Goal: Transaction & Acquisition: Purchase product/service

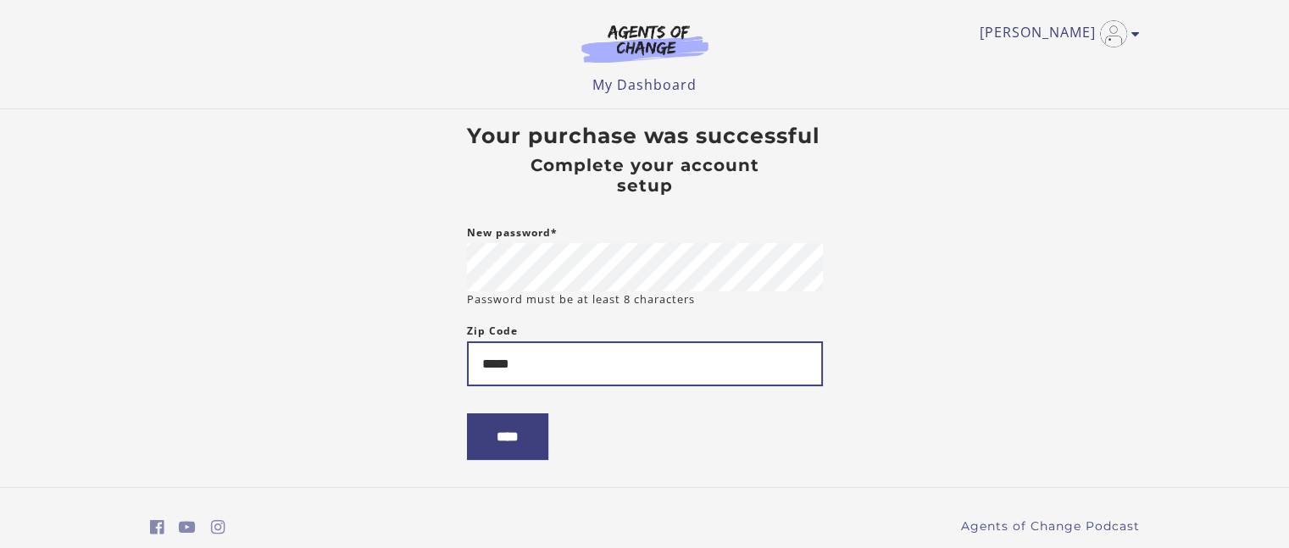
type input "*****"
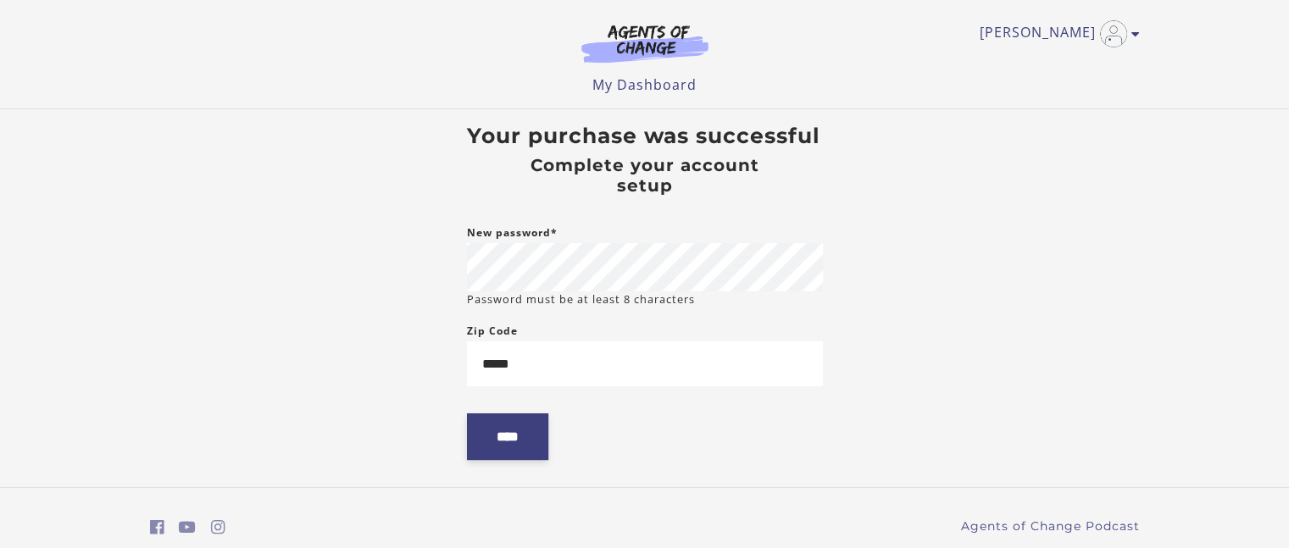
click at [501, 453] on input "****" at bounding box center [507, 437] width 81 height 47
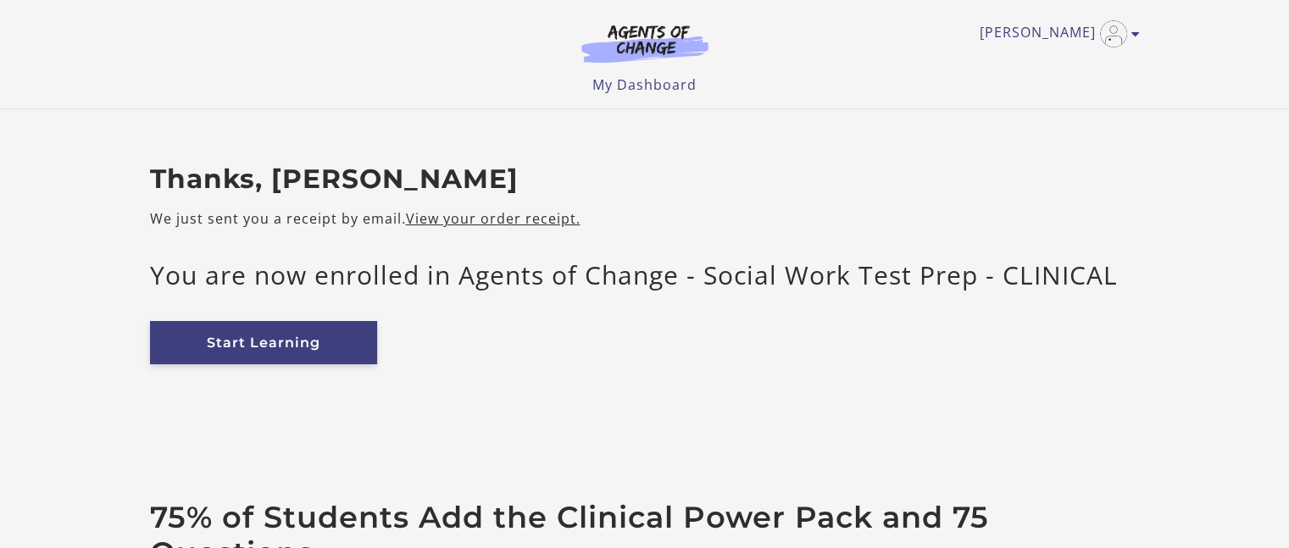
click at [303, 352] on link "Start Learning" at bounding box center [263, 342] width 227 height 43
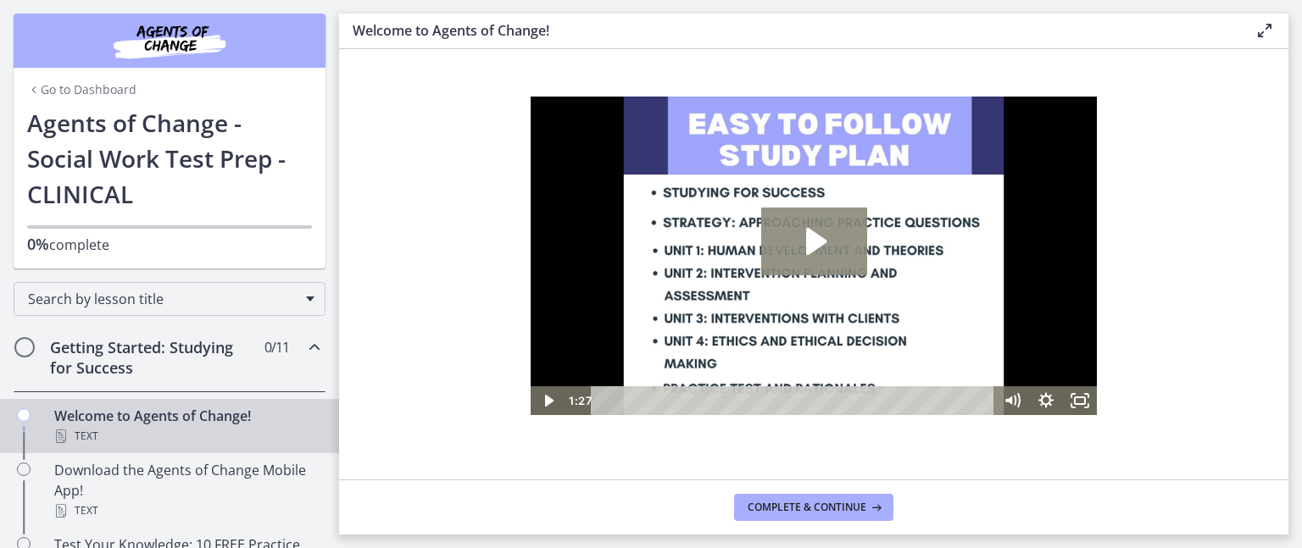
click at [819, 245] on icon "Play Video: c1o6hcmjueu5qasqsu00.mp4" at bounding box center [816, 241] width 20 height 27
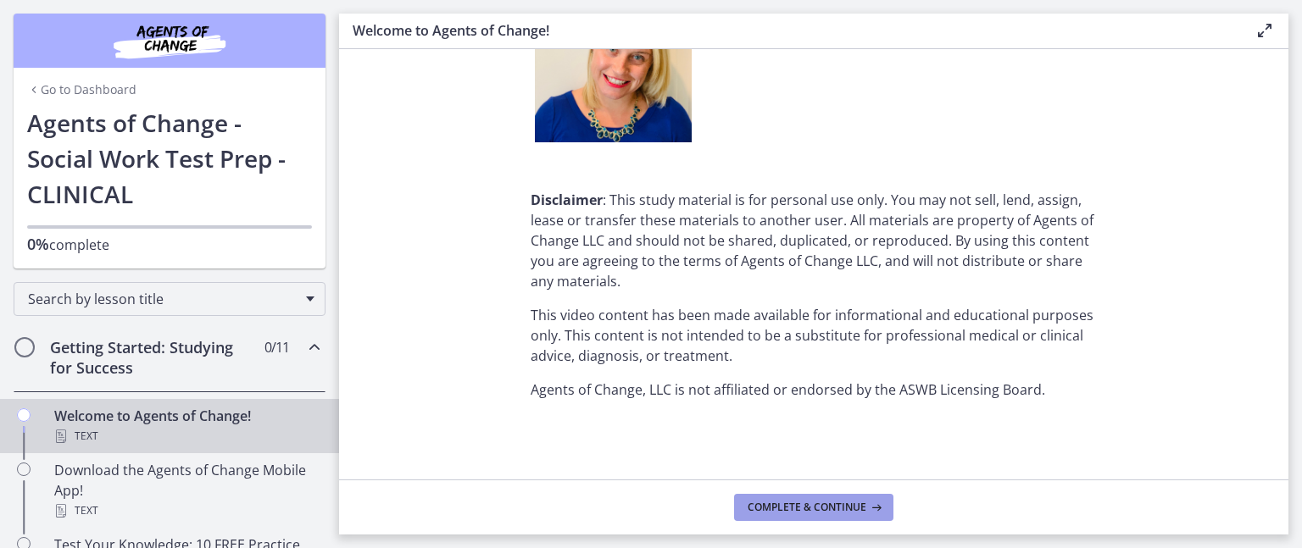
click at [841, 507] on span "Complete & continue" at bounding box center [806, 508] width 119 height 14
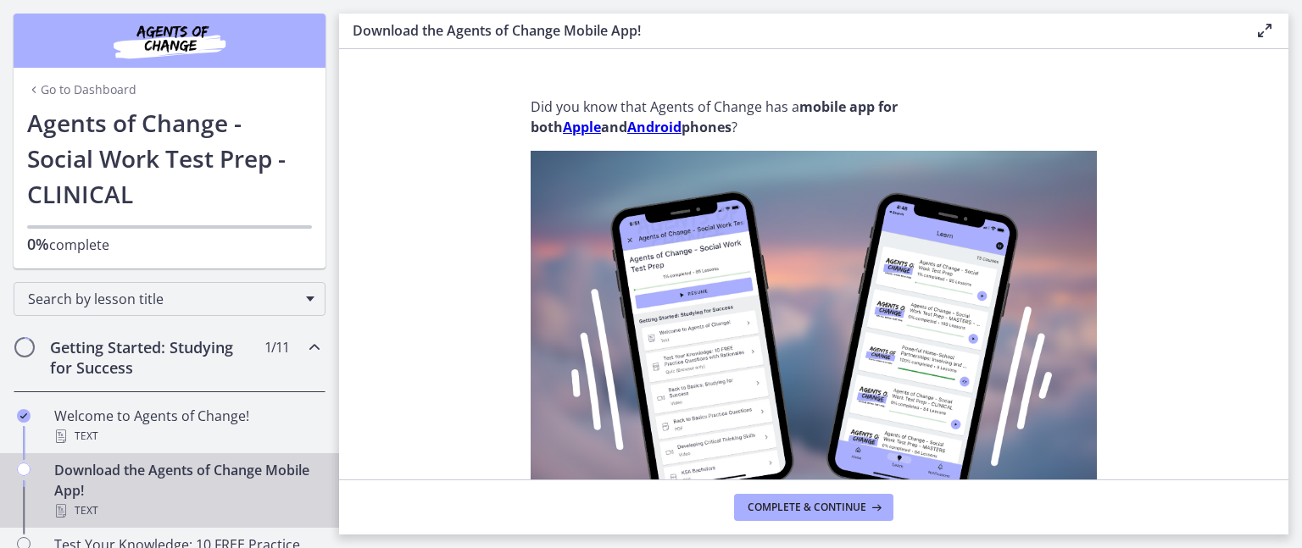
scroll to position [376, 0]
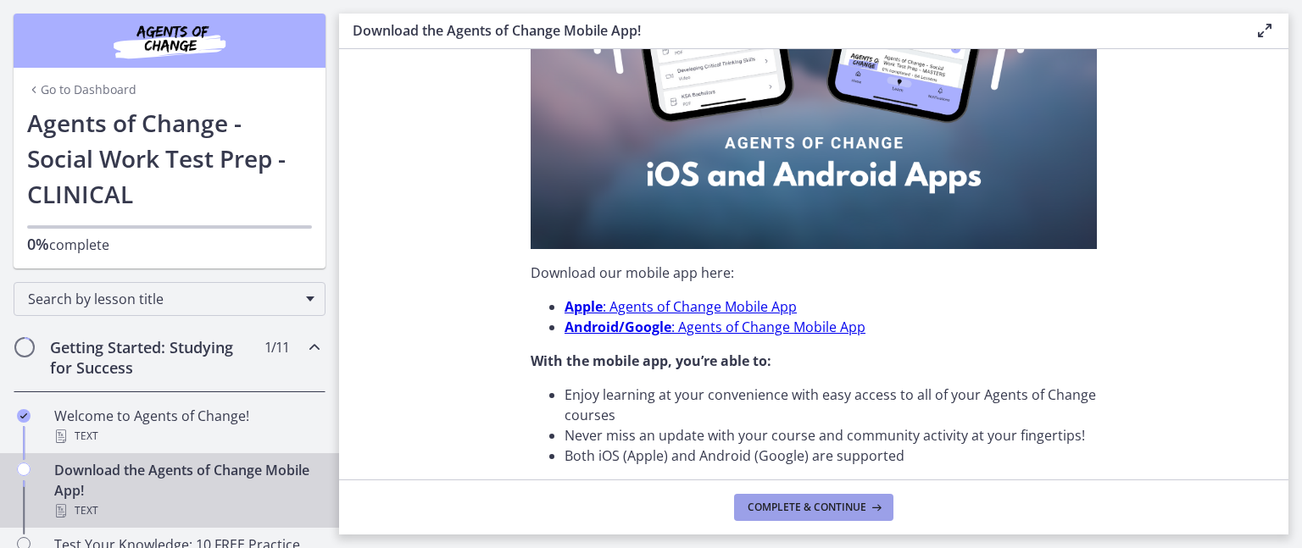
click at [838, 510] on span "Complete & continue" at bounding box center [806, 508] width 119 height 14
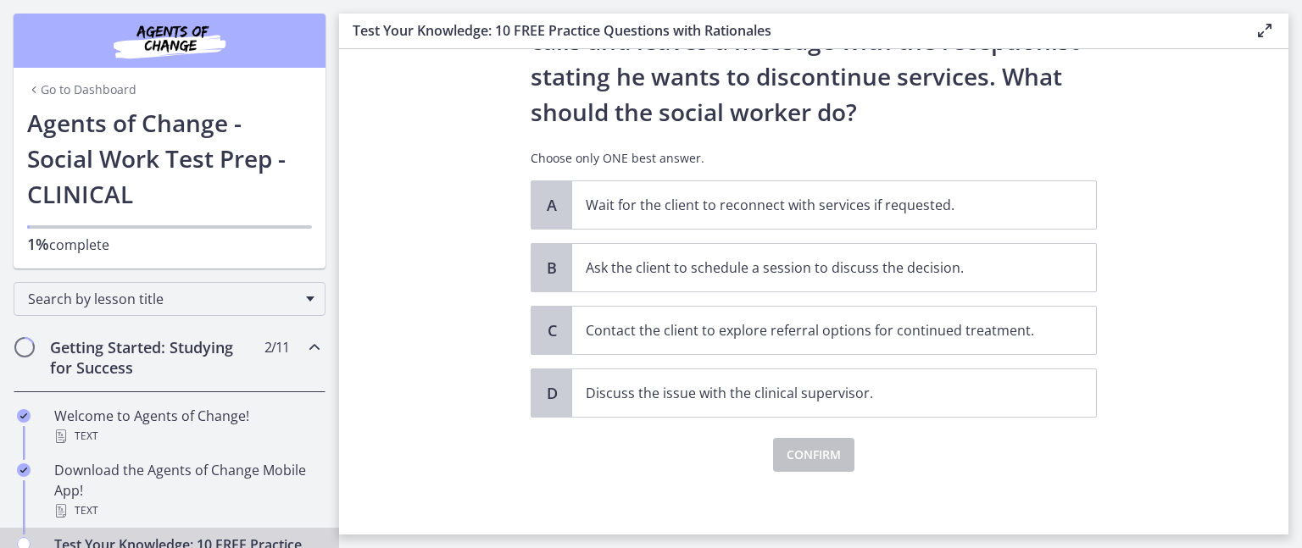
scroll to position [226, 0]
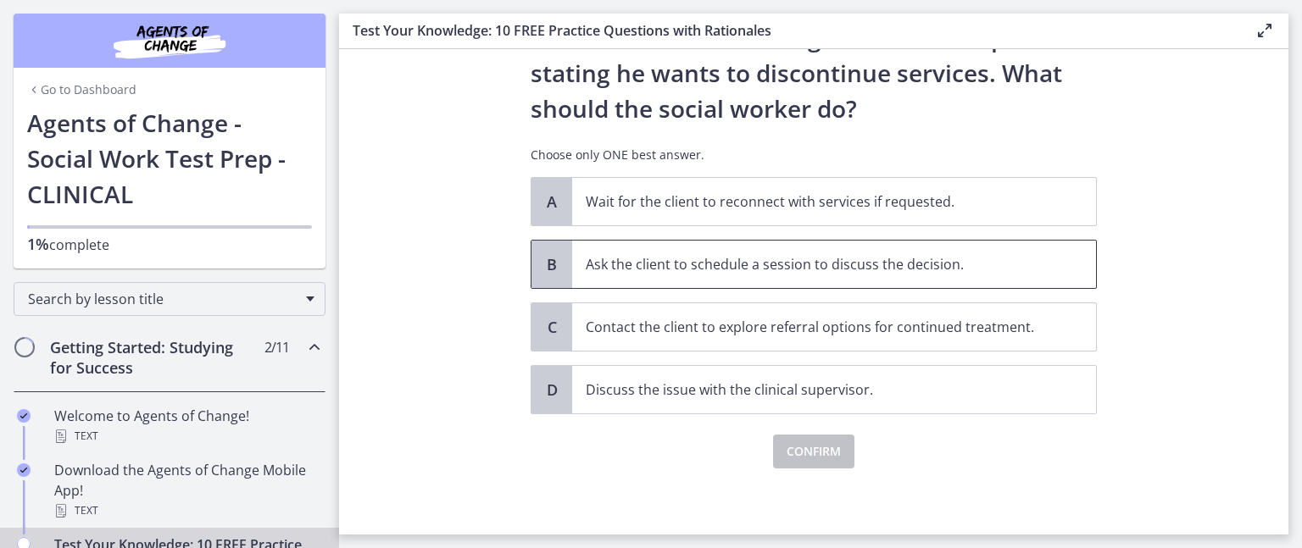
click at [777, 274] on span "Ask the client to schedule a session to discuss the decision." at bounding box center [834, 264] width 524 height 47
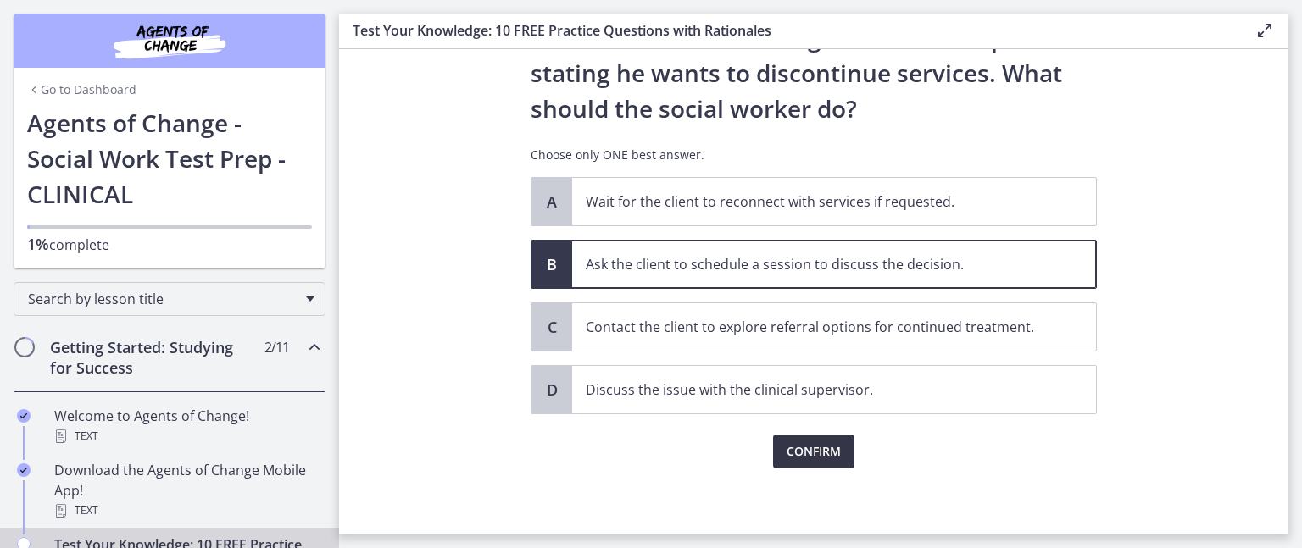
click at [800, 461] on button "Confirm" at bounding box center [813, 452] width 81 height 34
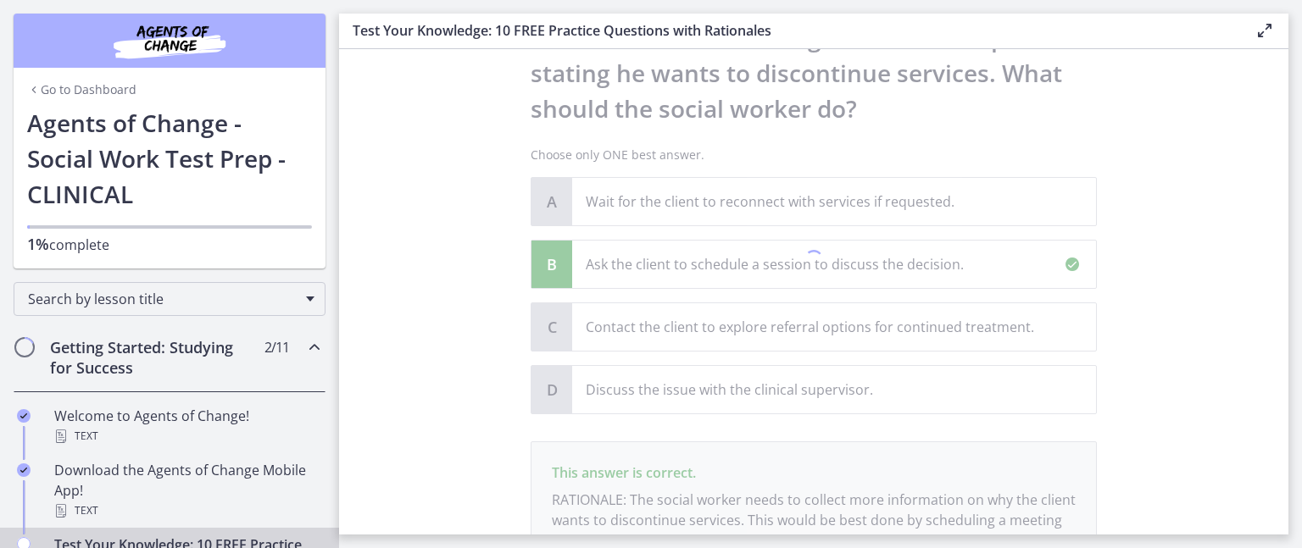
scroll to position [424, 0]
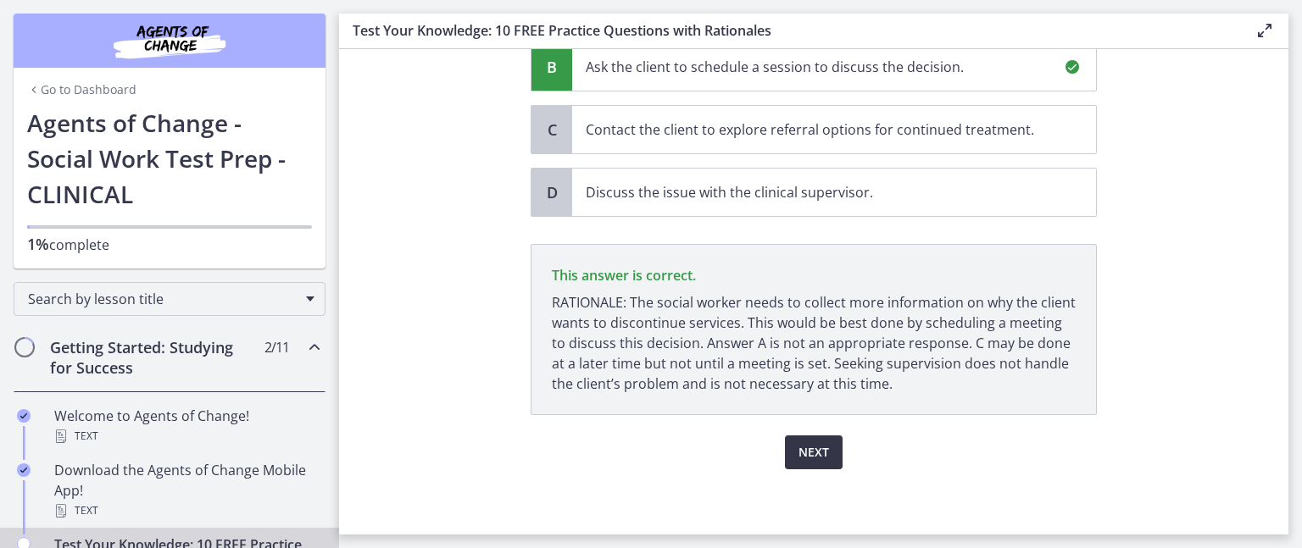
click at [801, 453] on span "Next" at bounding box center [813, 452] width 31 height 20
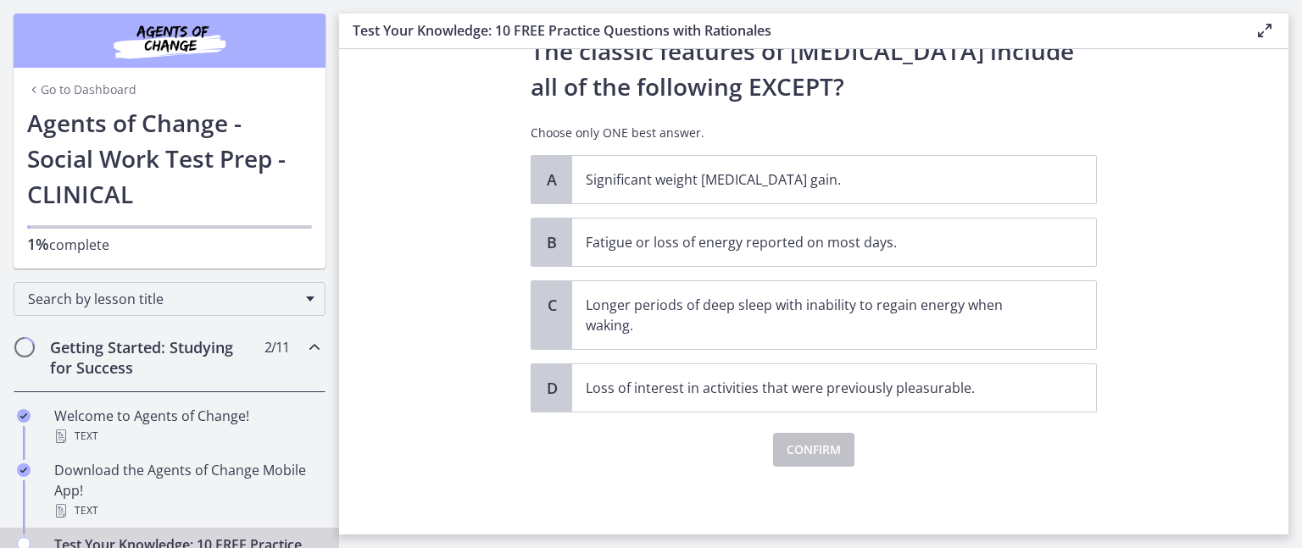
scroll to position [0, 0]
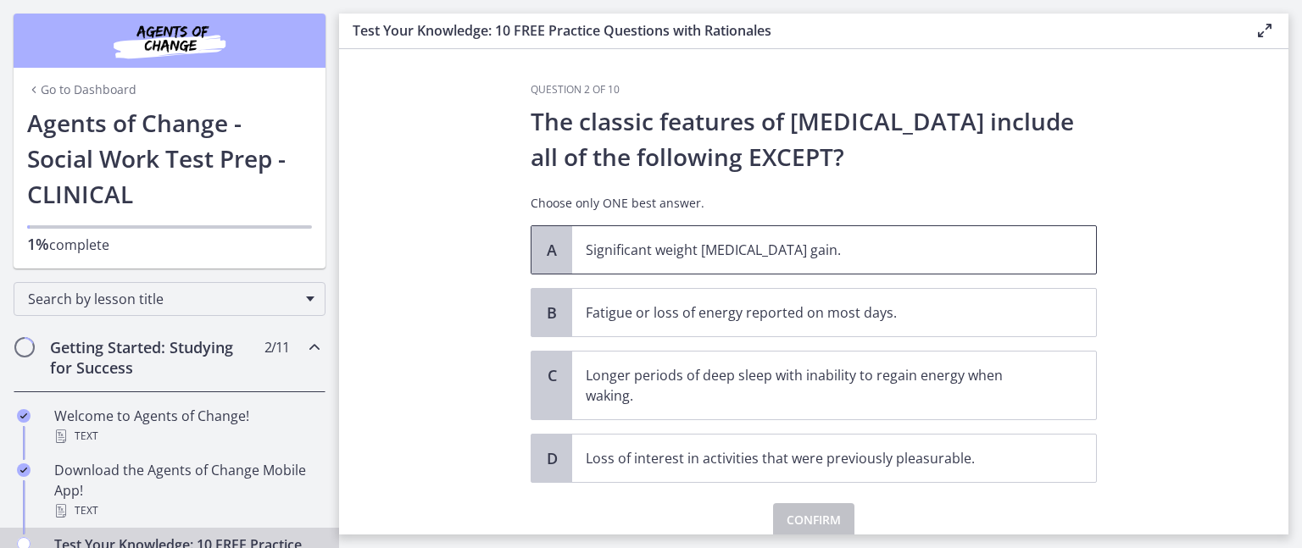
click at [929, 260] on span "Significant weight [MEDICAL_DATA] gain." at bounding box center [834, 249] width 524 height 47
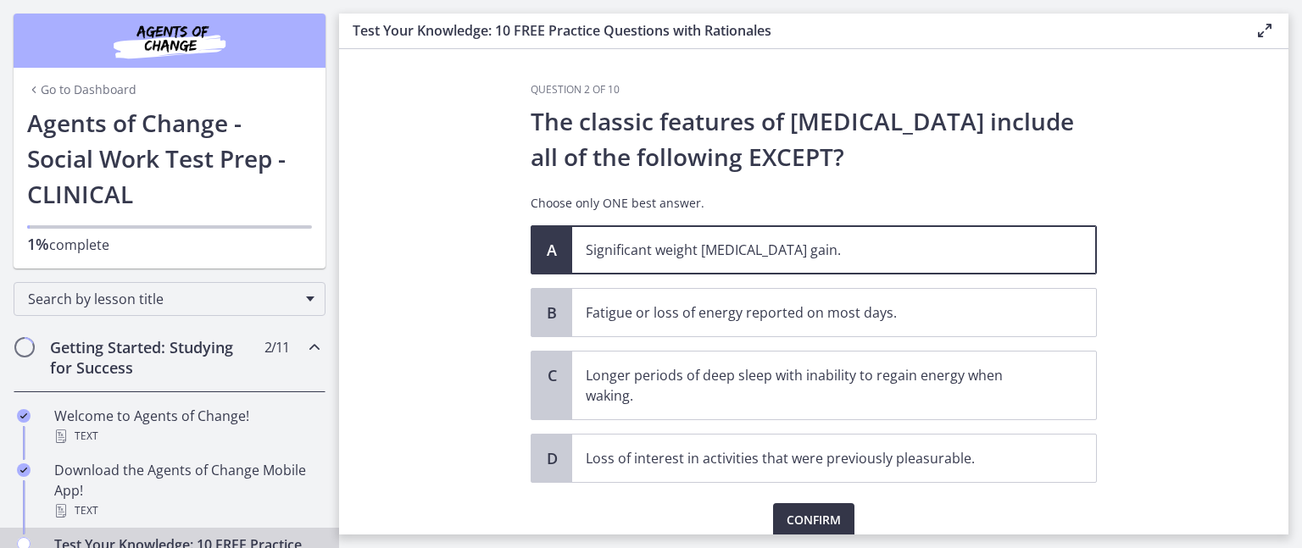
click at [811, 512] on span "Confirm" at bounding box center [813, 520] width 54 height 20
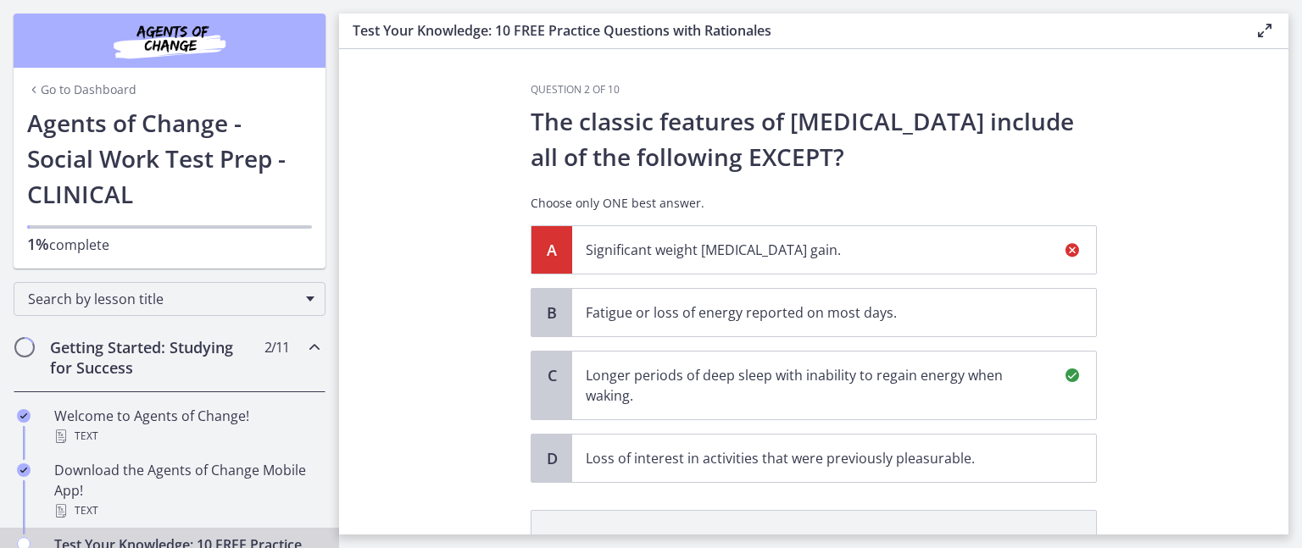
scroll to position [266, 0]
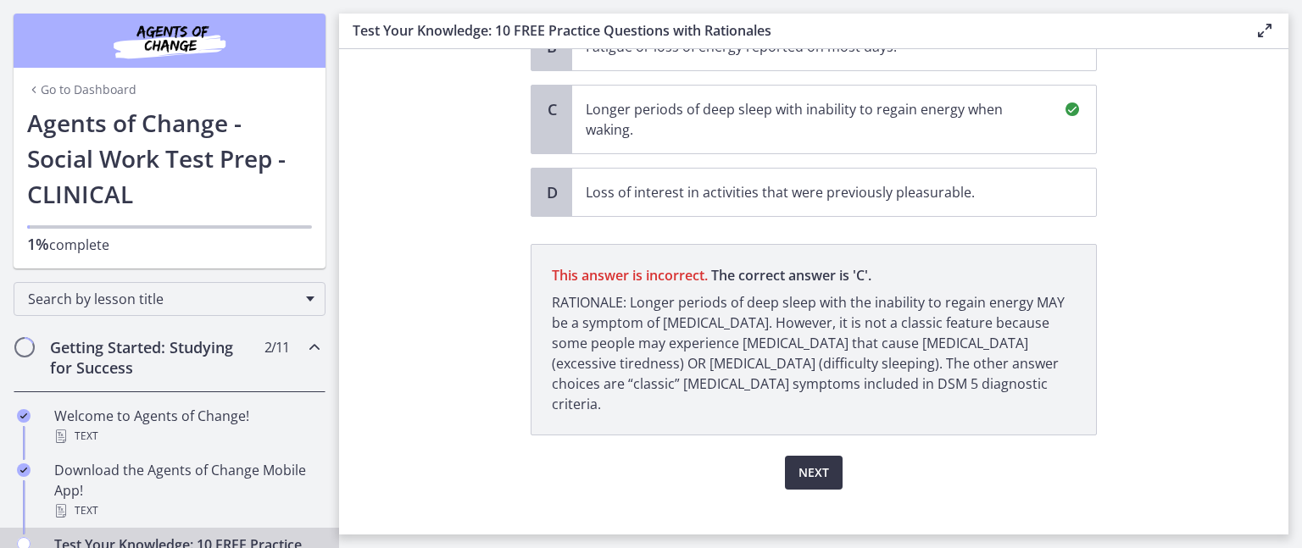
click at [820, 463] on span "Next" at bounding box center [813, 473] width 31 height 20
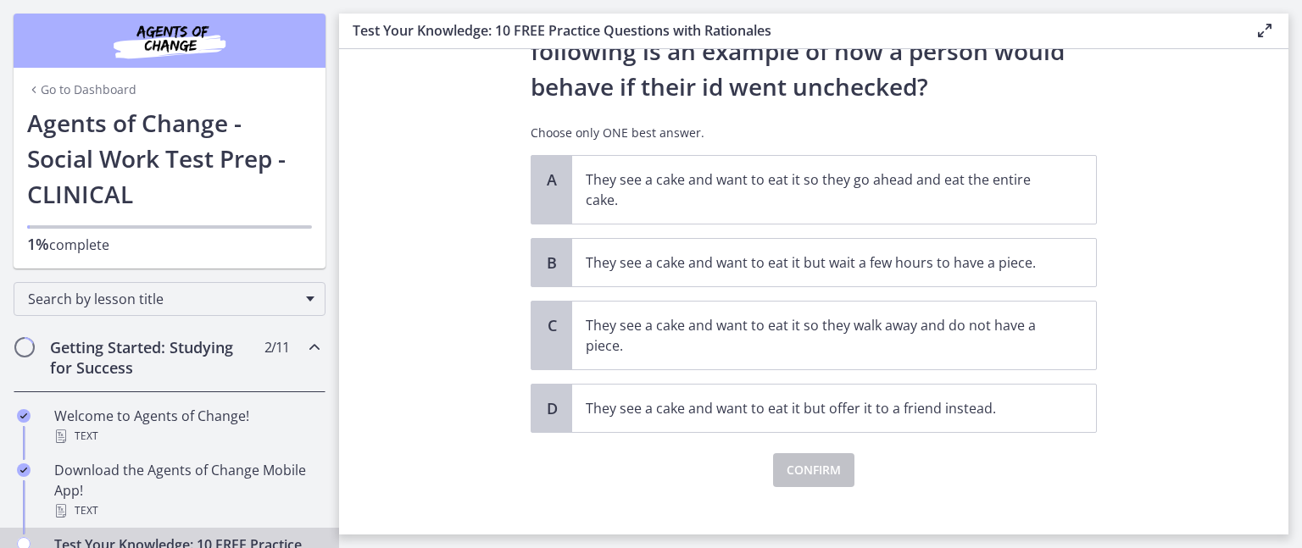
scroll to position [112, 0]
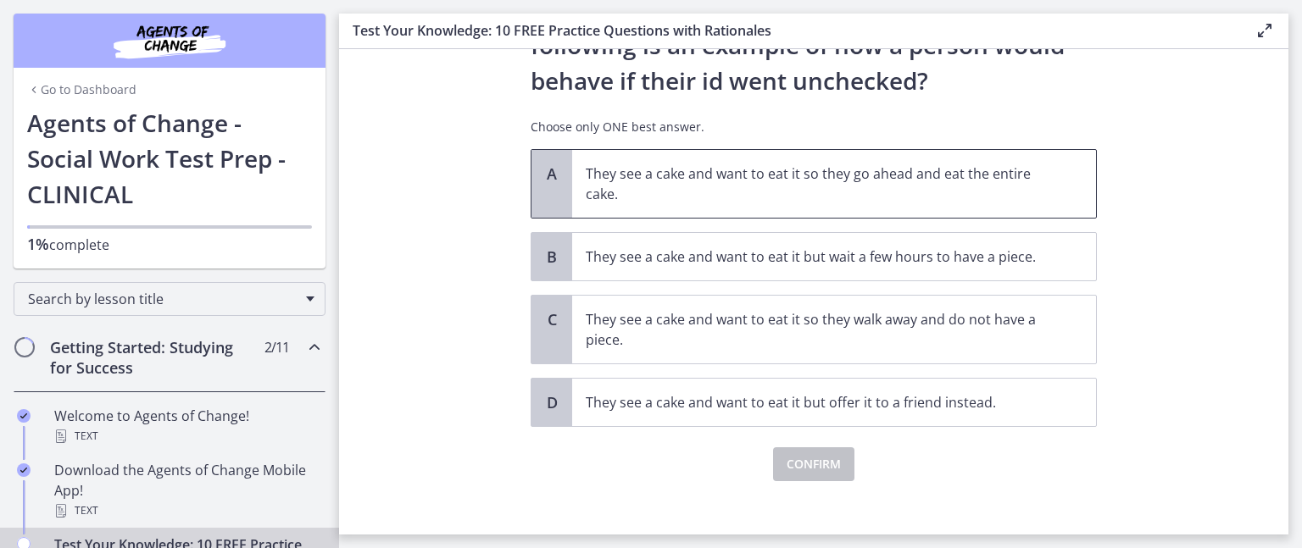
click at [985, 184] on p "They see a cake and want to eat it so they go ahead and eat the entire cake." at bounding box center [817, 184] width 463 height 41
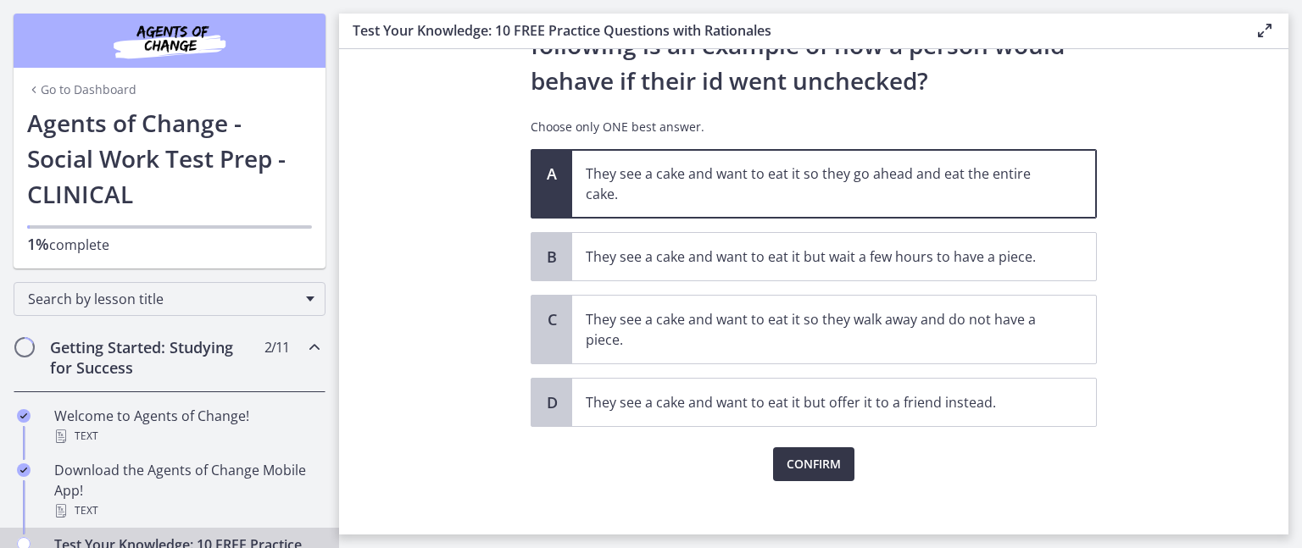
click at [798, 458] on span "Confirm" at bounding box center [813, 464] width 54 height 20
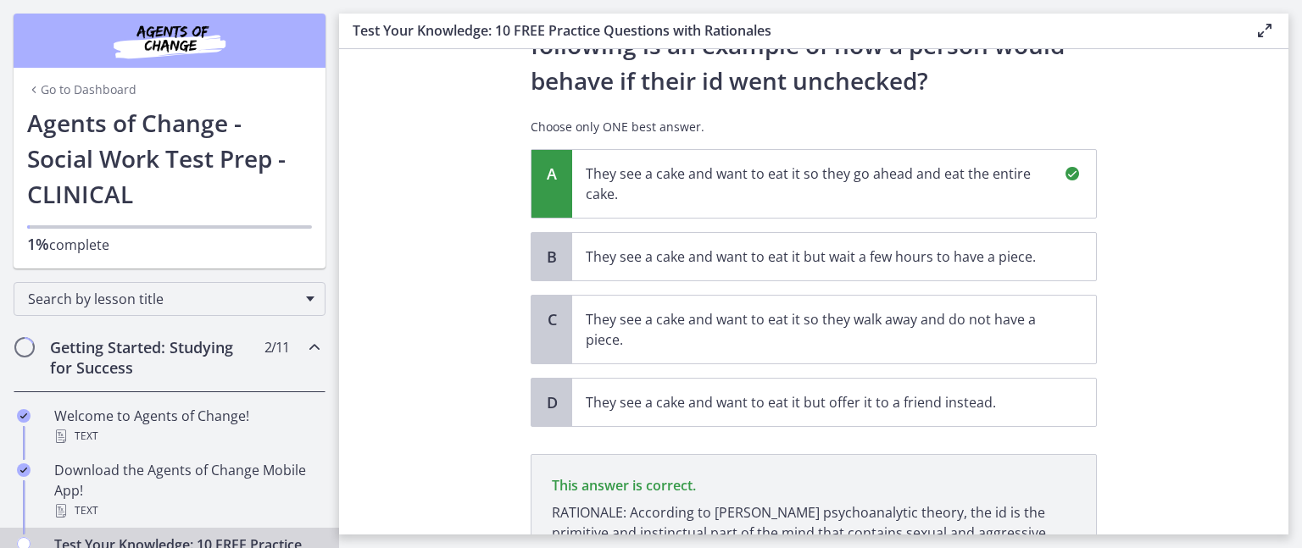
scroll to position [302, 0]
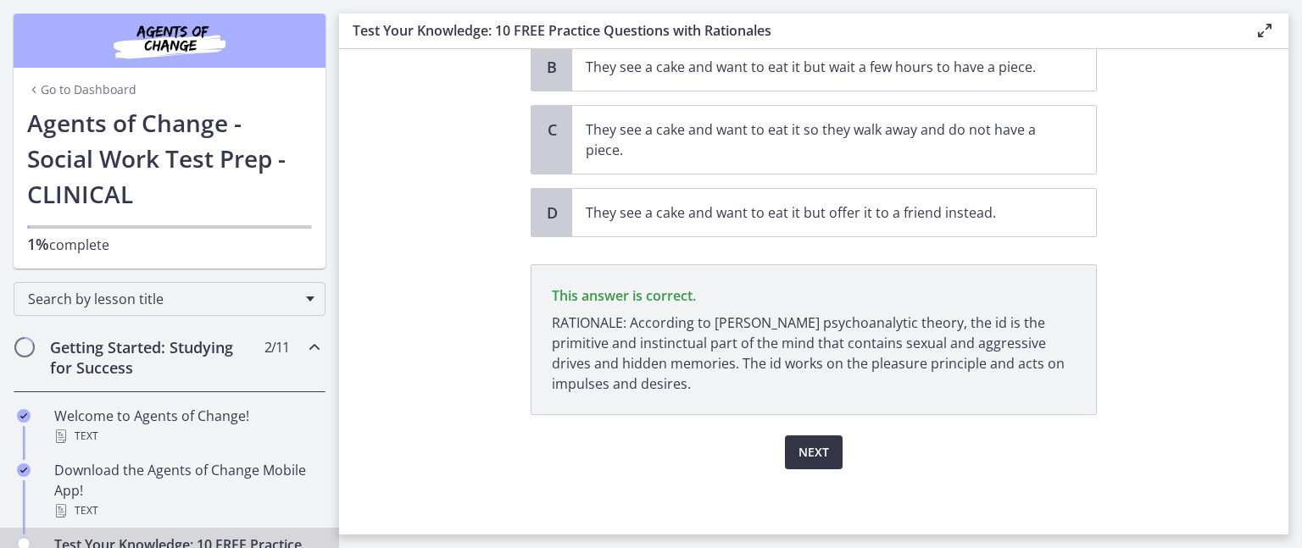
click at [798, 458] on span "Next" at bounding box center [813, 452] width 31 height 20
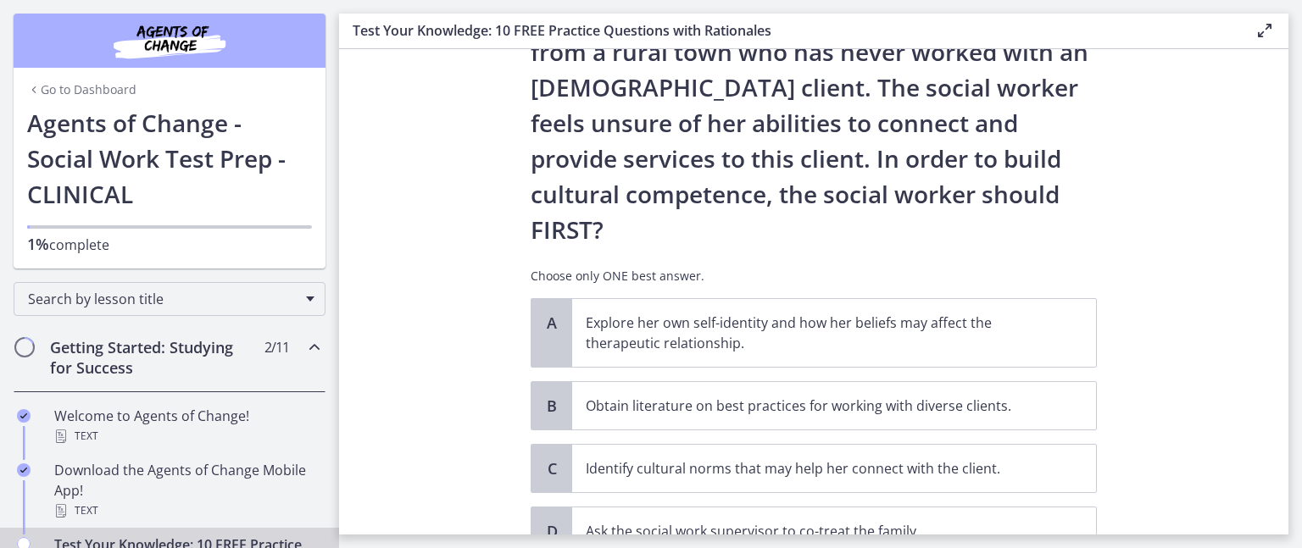
scroll to position [264, 0]
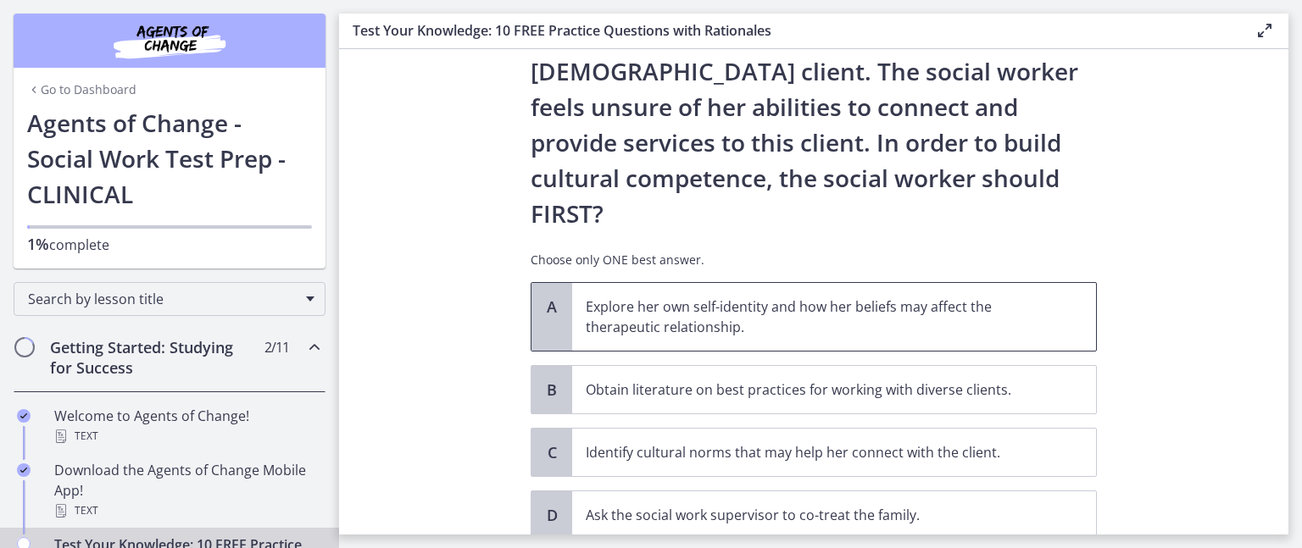
click at [969, 297] on p "Explore her own self-identity and how her beliefs may affect the therapeutic re…" at bounding box center [817, 317] width 463 height 41
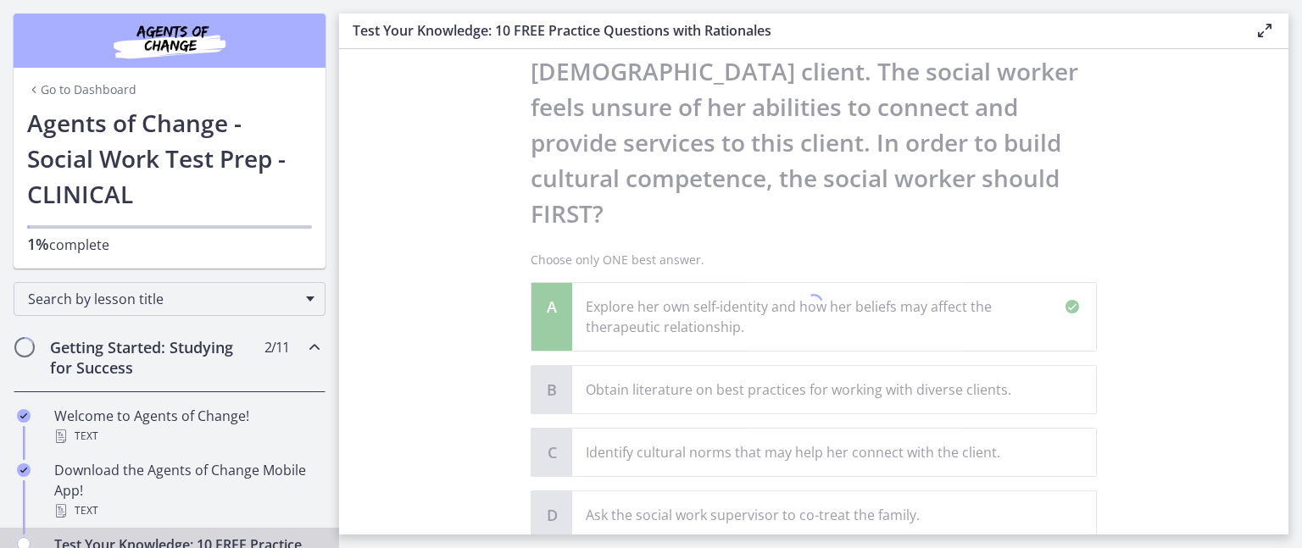
scroll to position [515, 0]
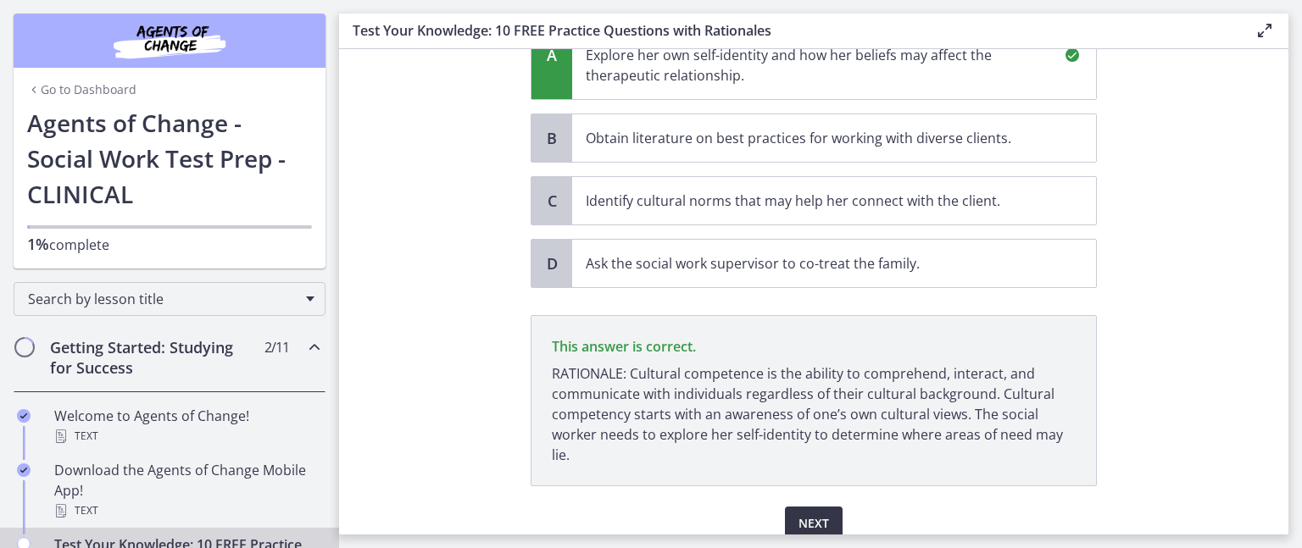
click at [822, 507] on button "Next" at bounding box center [814, 524] width 58 height 34
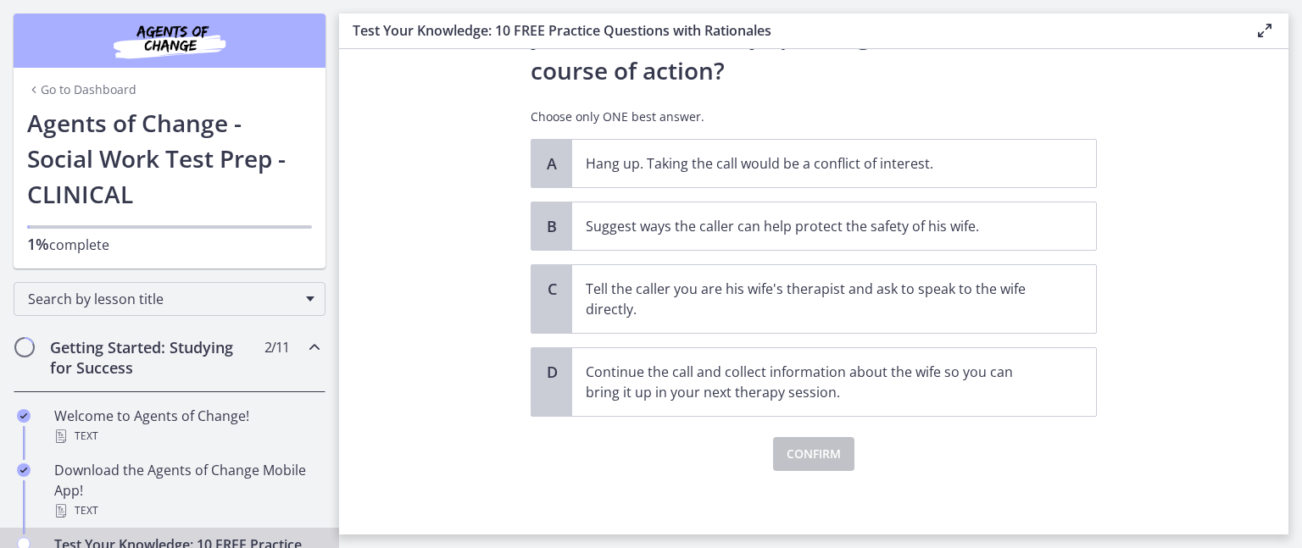
scroll to position [298, 0]
click at [891, 389] on p "Continue the call and collect information about the wife so you can bring it up…" at bounding box center [817, 384] width 463 height 41
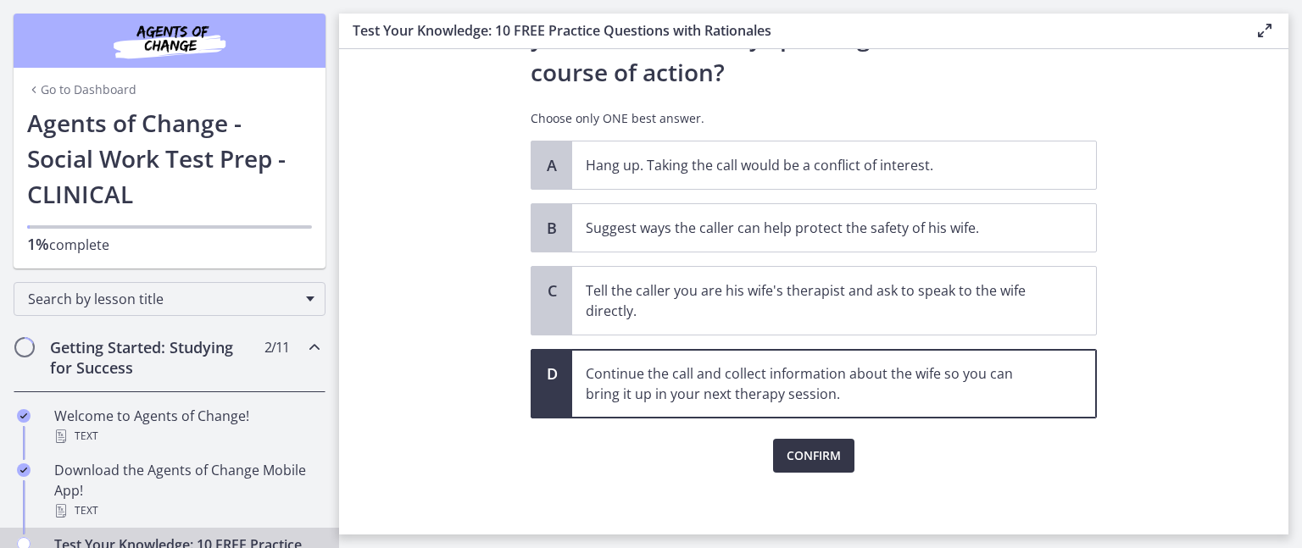
click at [802, 446] on span "Confirm" at bounding box center [813, 456] width 54 height 20
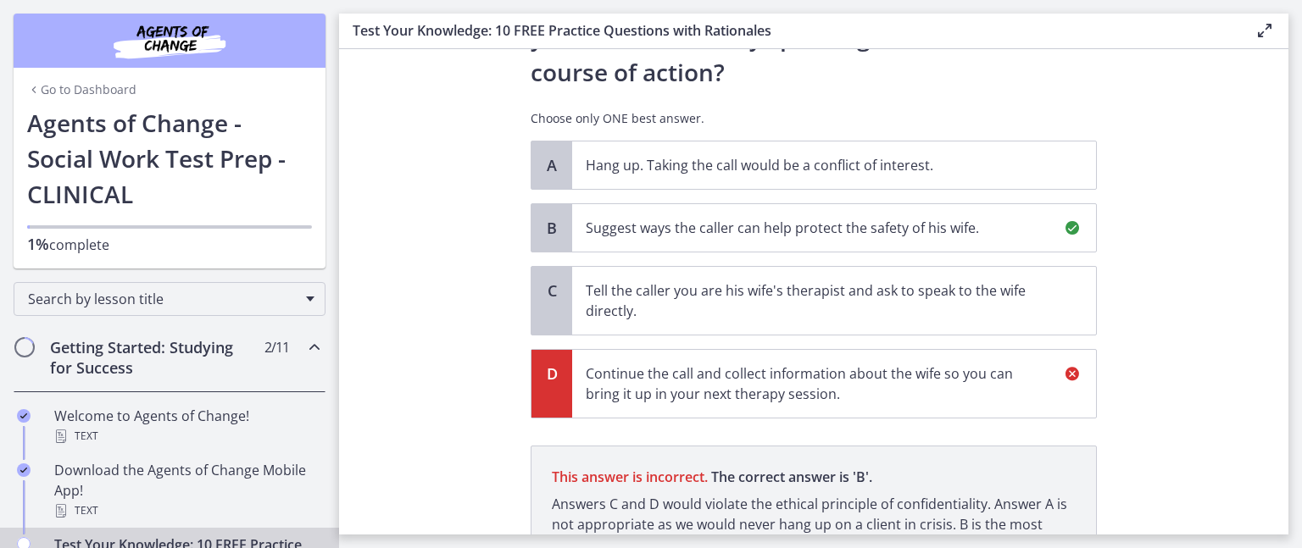
scroll to position [459, 0]
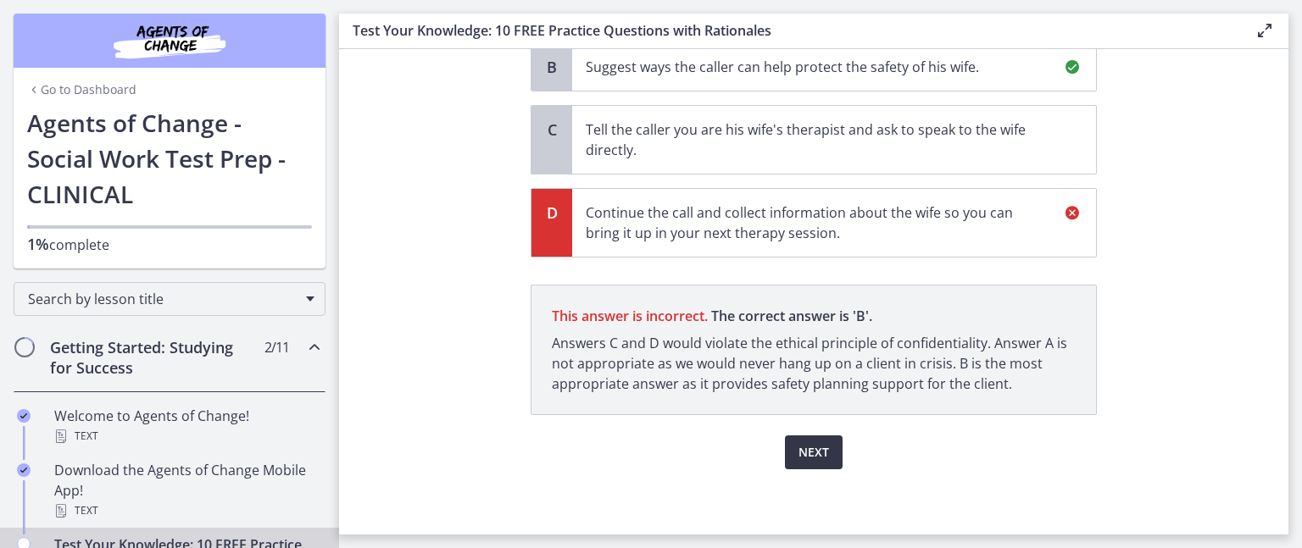
click at [800, 450] on span "Next" at bounding box center [813, 452] width 31 height 20
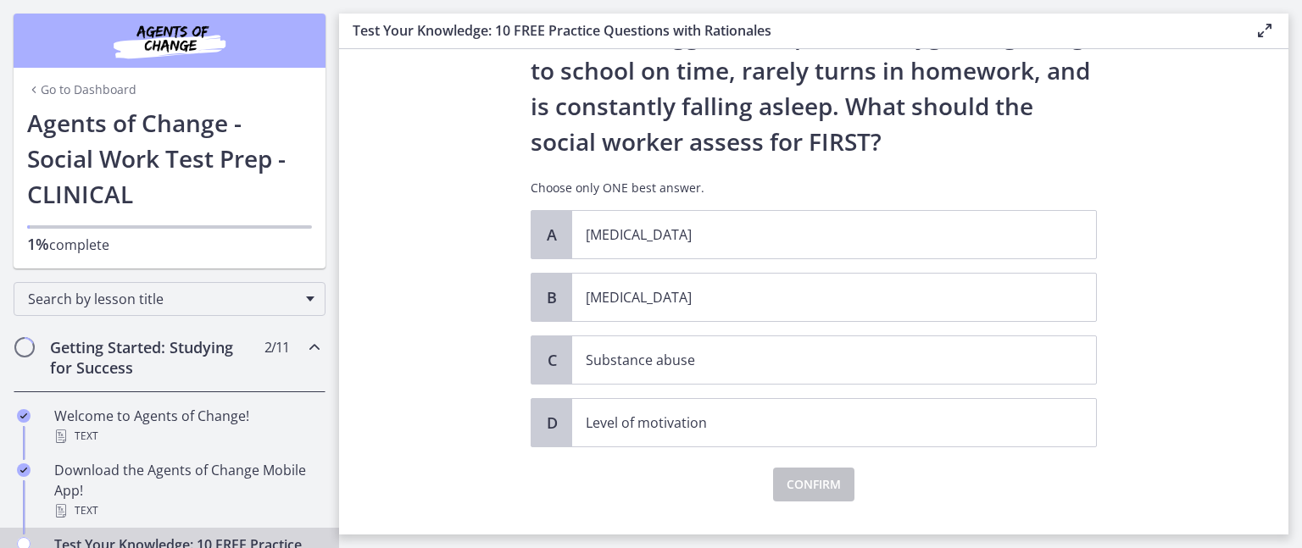
scroll to position [158, 0]
click at [729, 303] on p "[MEDICAL_DATA]" at bounding box center [817, 296] width 463 height 20
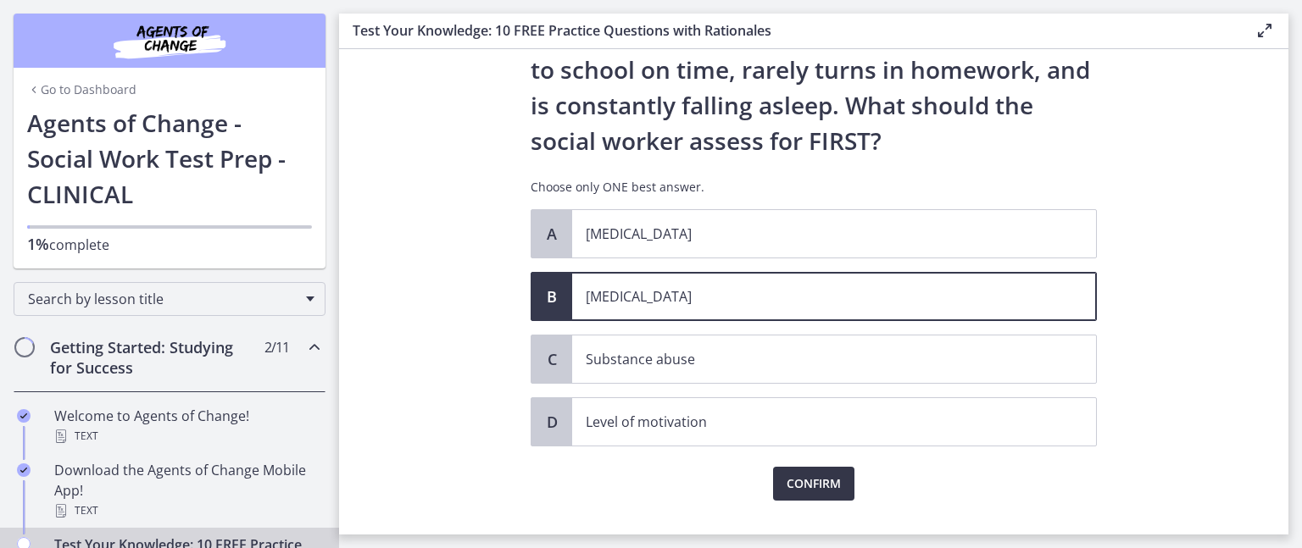
click at [786, 491] on span "Confirm" at bounding box center [813, 484] width 54 height 20
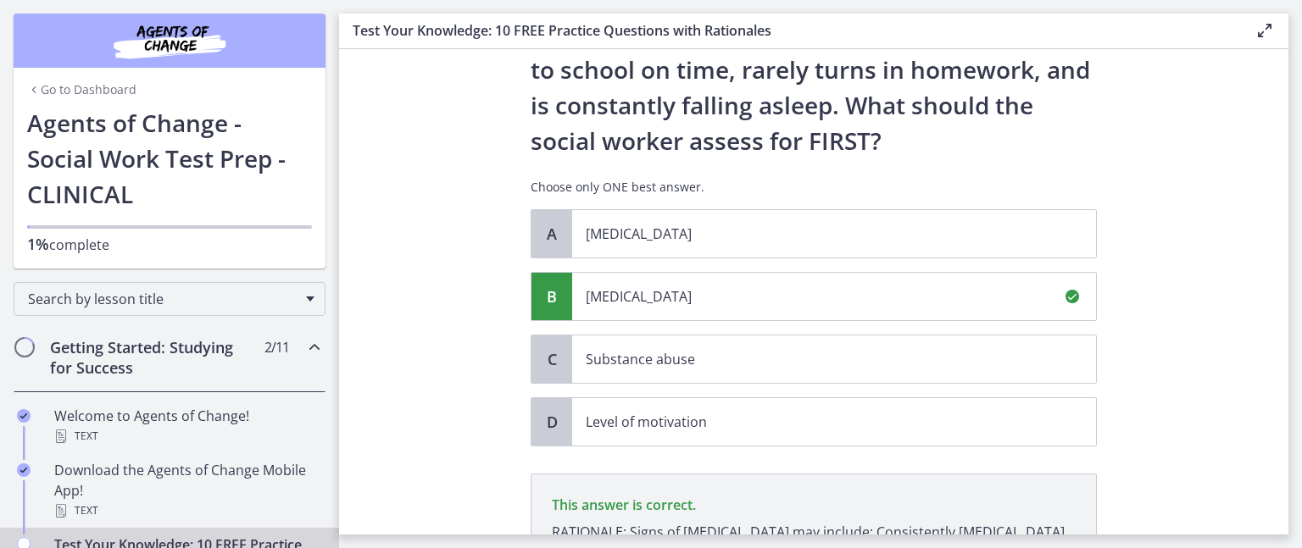
scroll to position [388, 0]
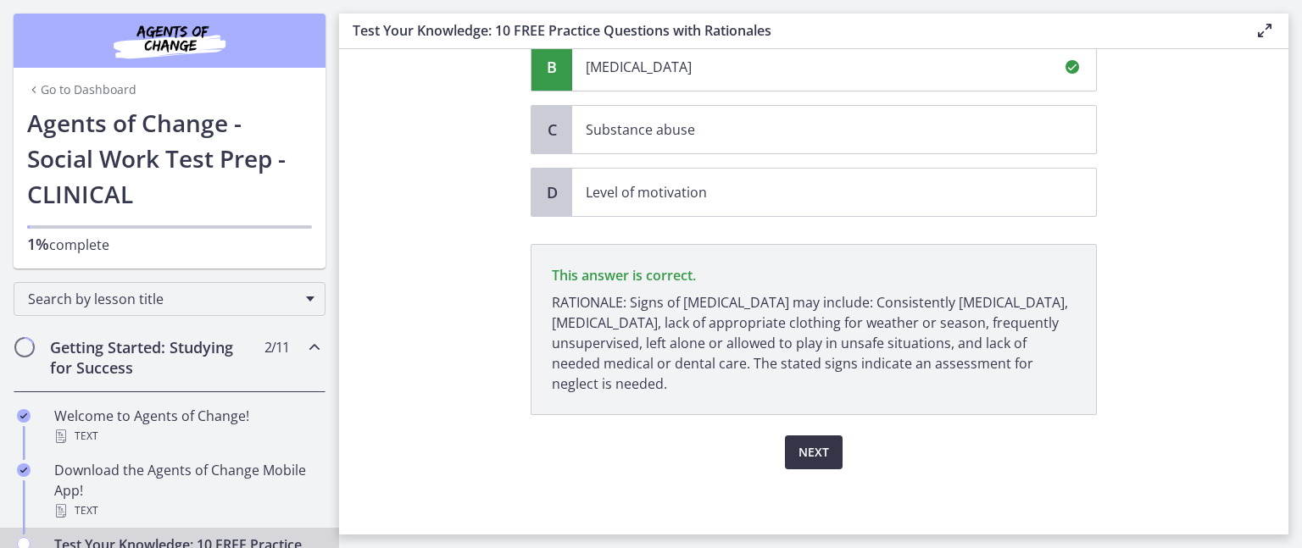
click at [800, 455] on span "Next" at bounding box center [813, 452] width 31 height 20
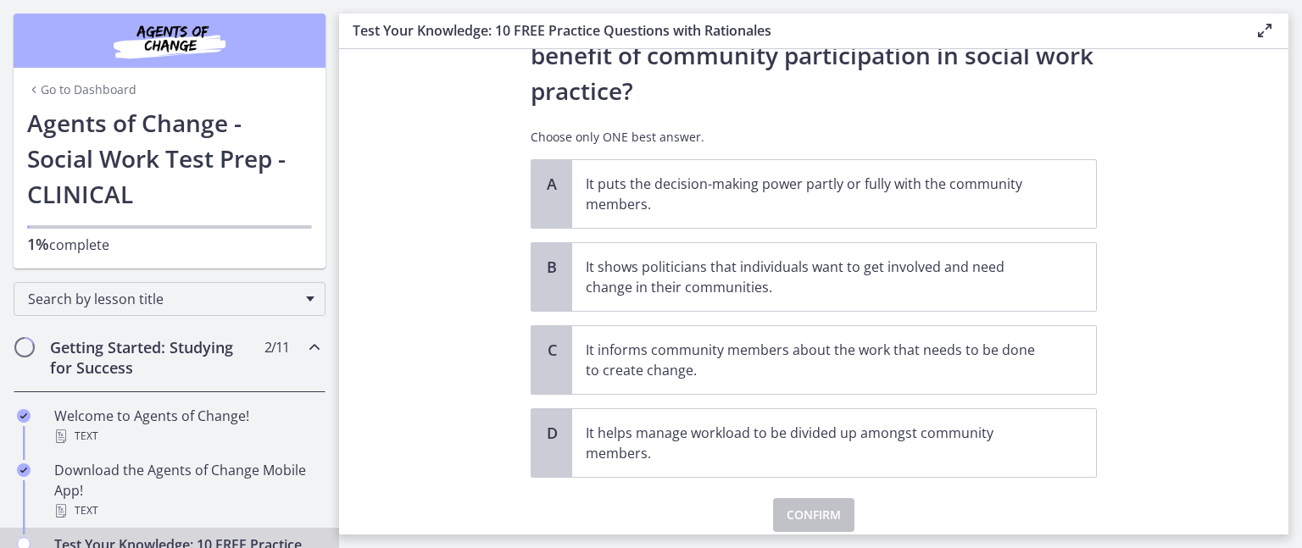
scroll to position [105, 0]
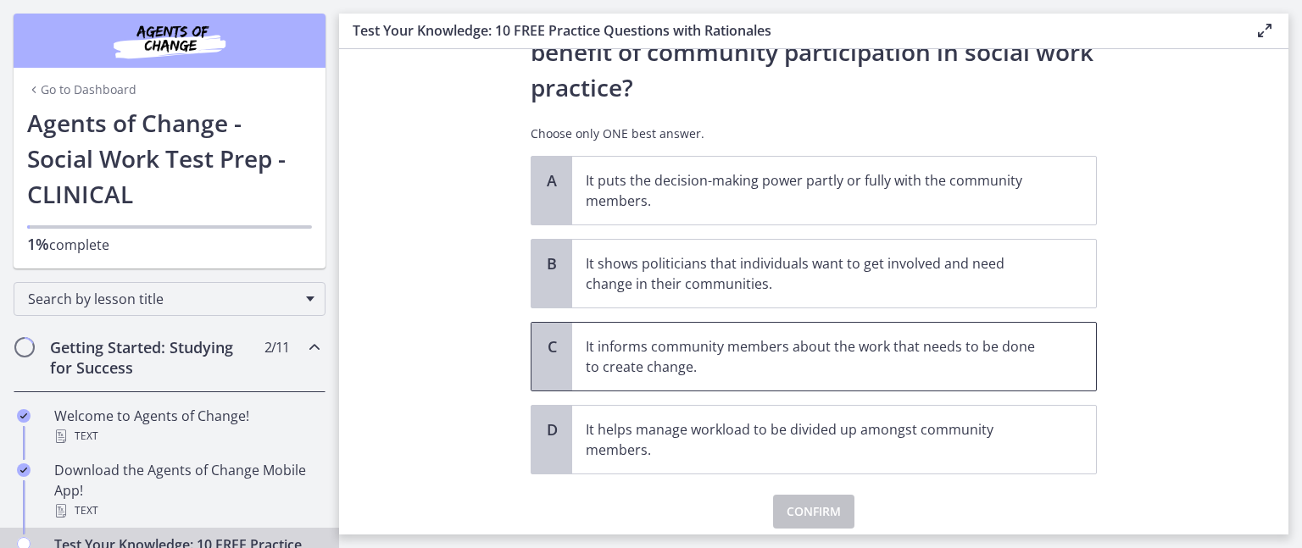
click at [1020, 361] on p "It informs community members about the work that needs to be done to create cha…" at bounding box center [817, 356] width 463 height 41
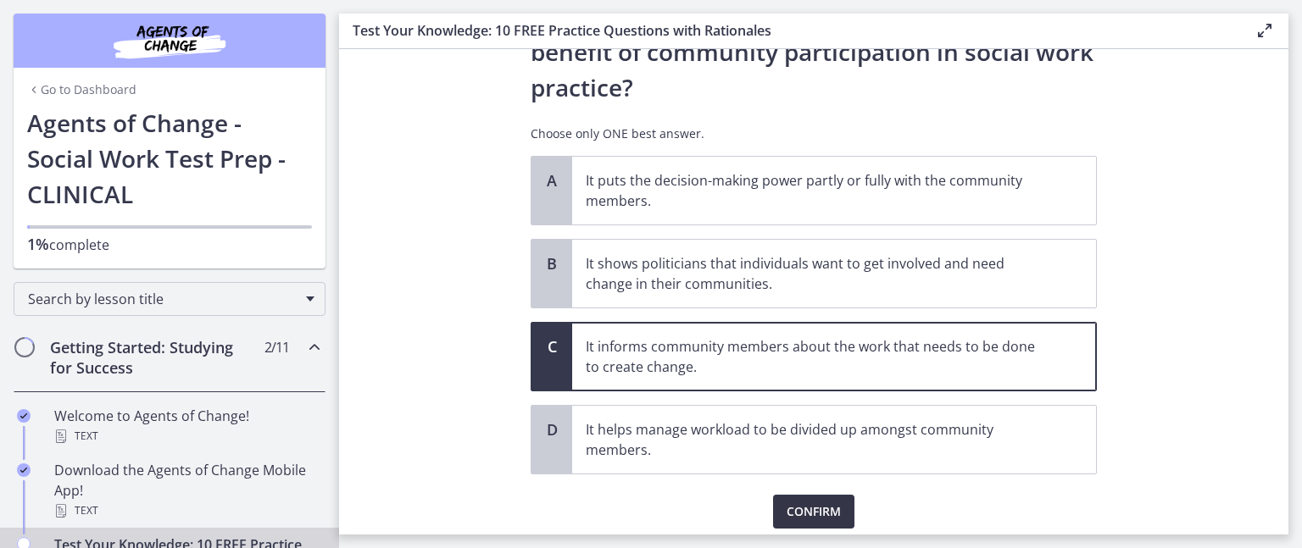
click at [820, 497] on button "Confirm" at bounding box center [813, 512] width 81 height 34
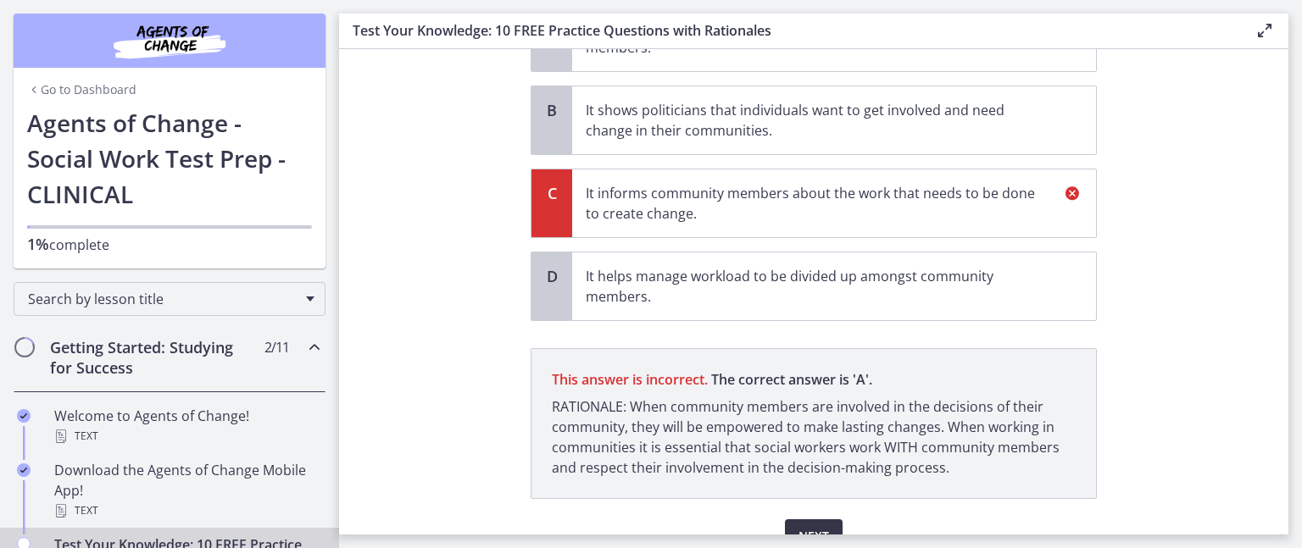
scroll to position [342, 0]
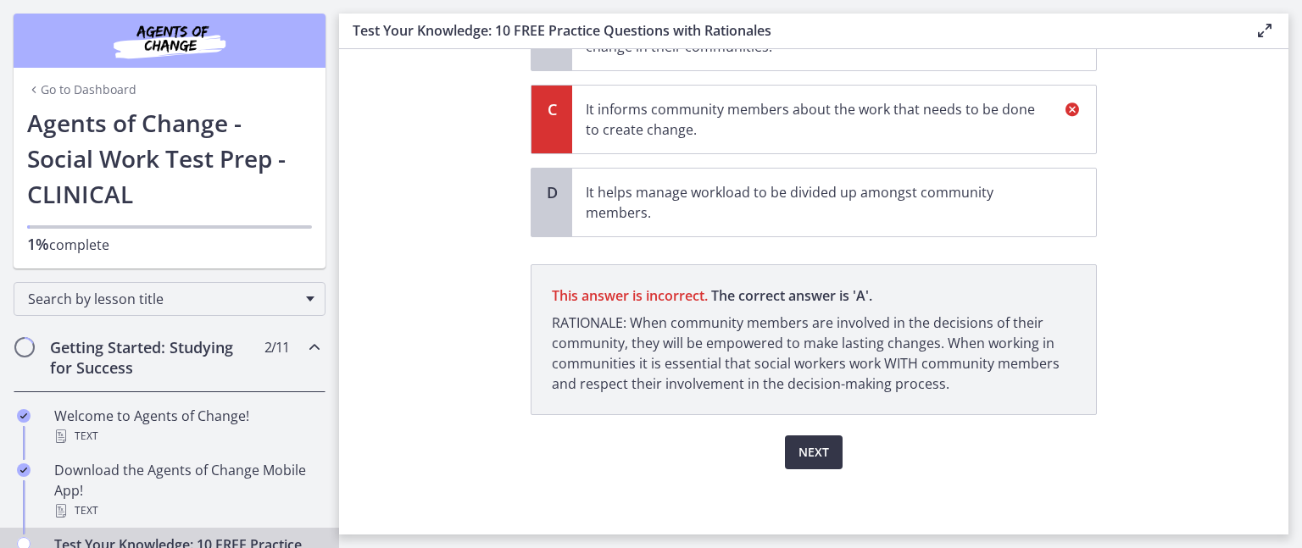
click at [800, 453] on span "Next" at bounding box center [813, 452] width 31 height 20
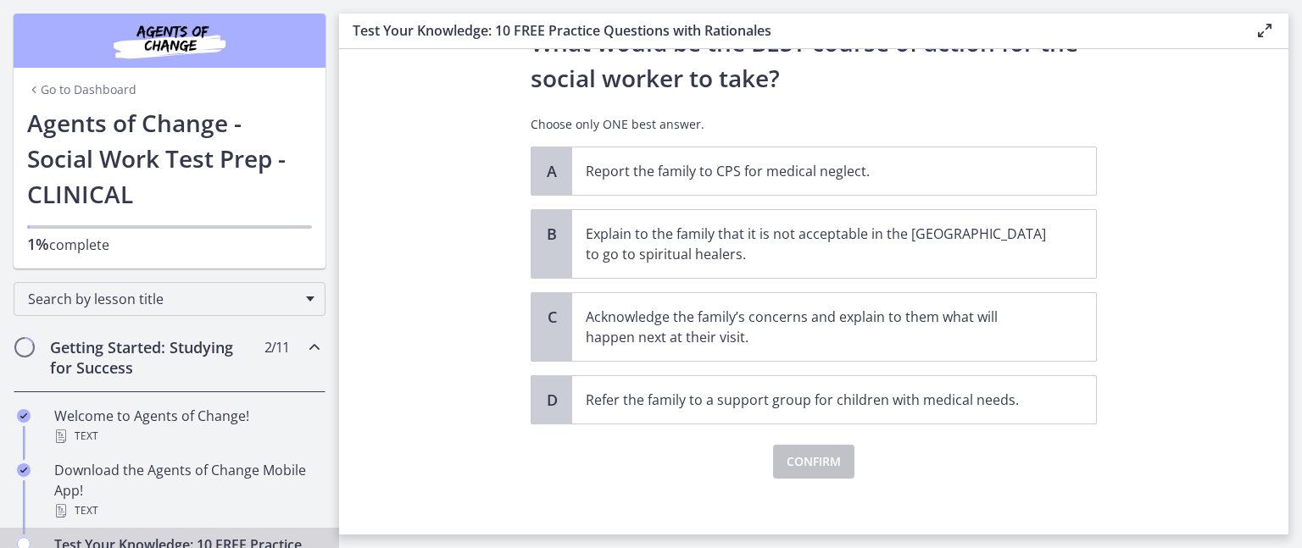
scroll to position [397, 0]
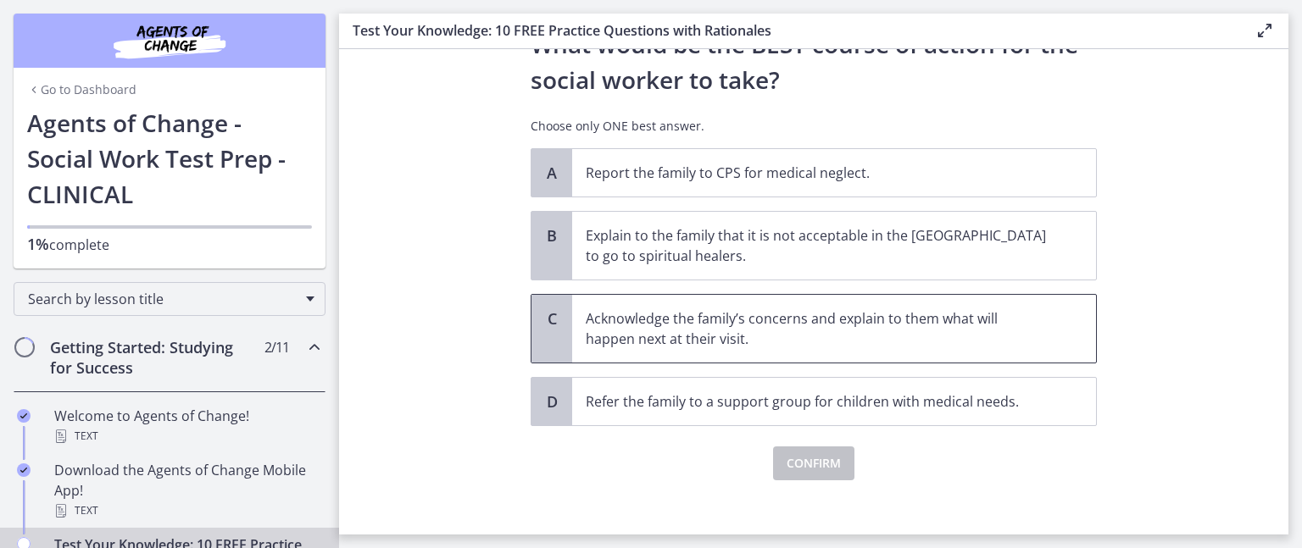
click at [1027, 330] on p "Acknowledge the family’s concerns and explain to them what will happen next at …" at bounding box center [817, 328] width 463 height 41
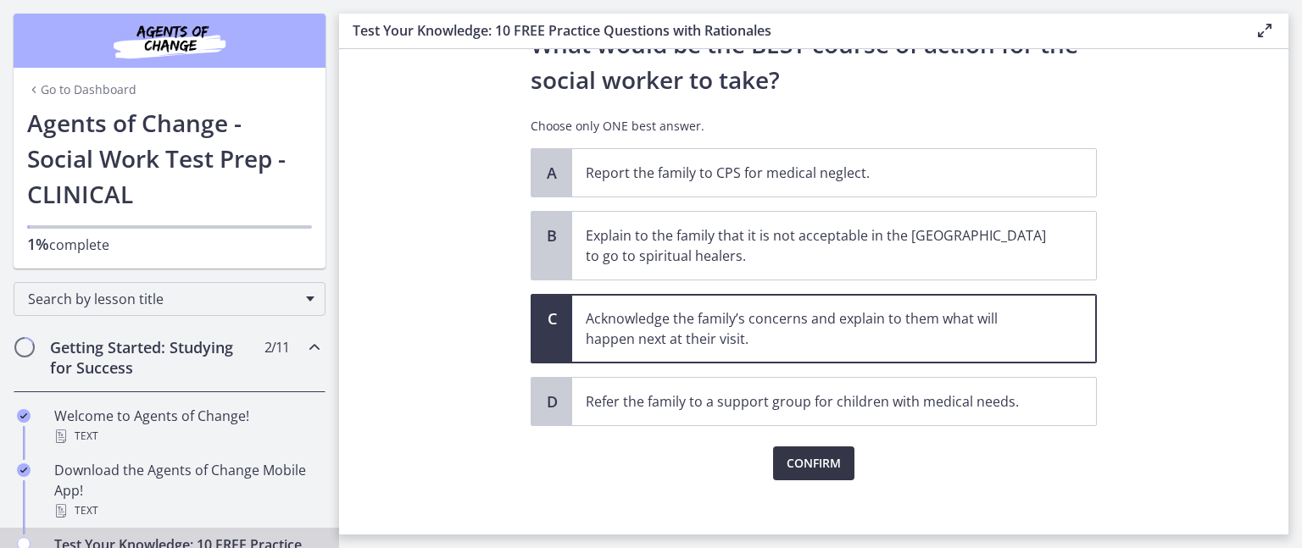
click at [810, 458] on span "Confirm" at bounding box center [813, 463] width 54 height 20
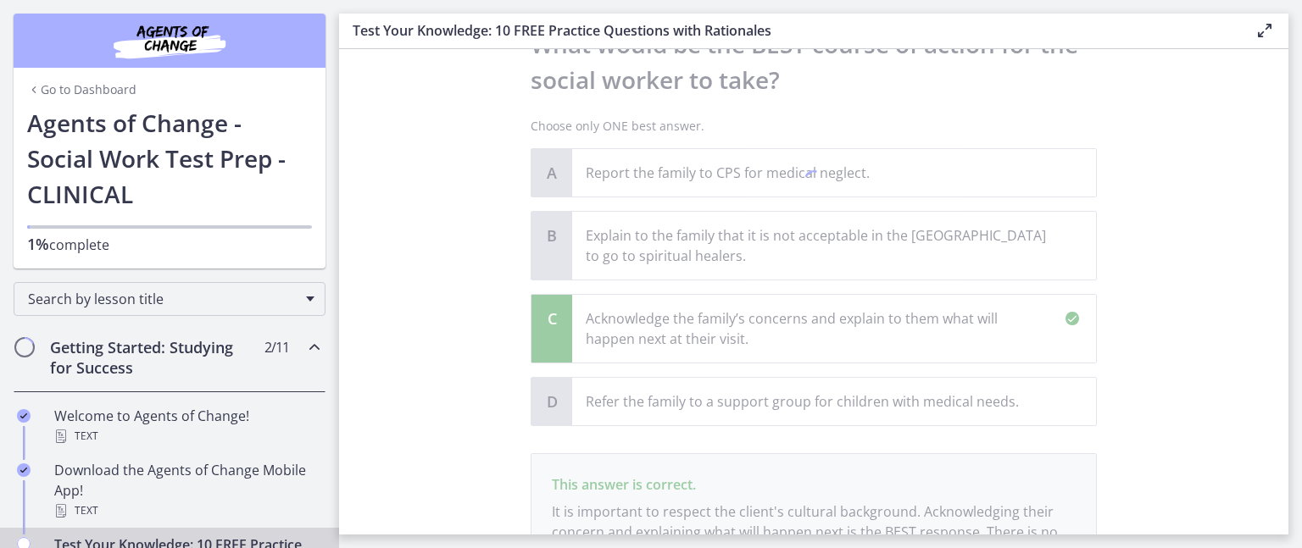
scroll to position [607, 0]
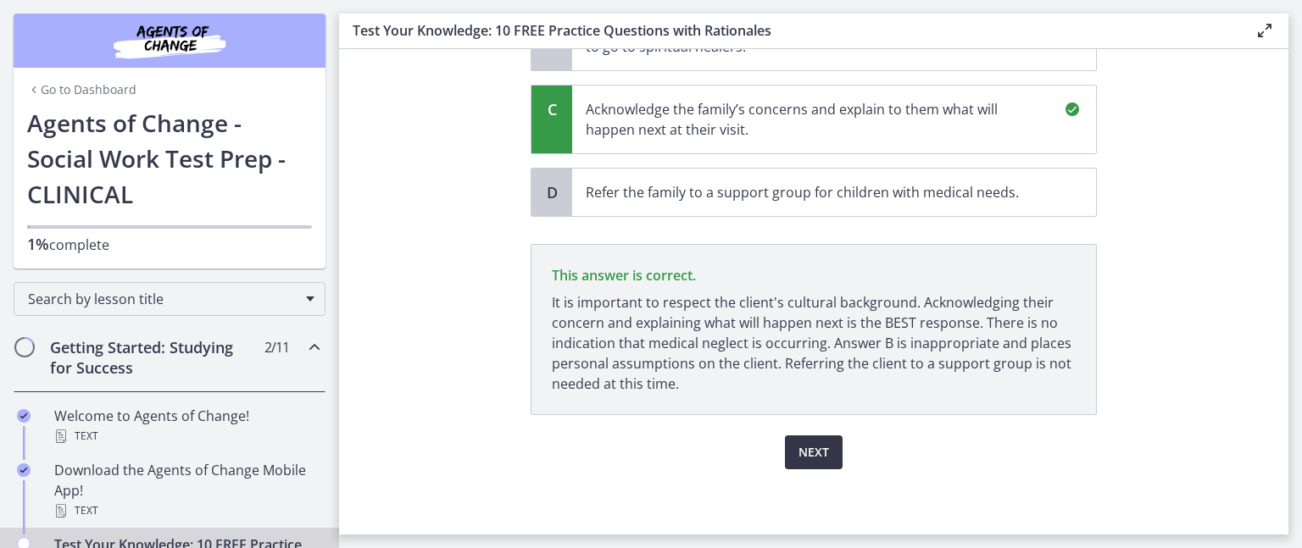
click at [810, 458] on span "Next" at bounding box center [813, 452] width 31 height 20
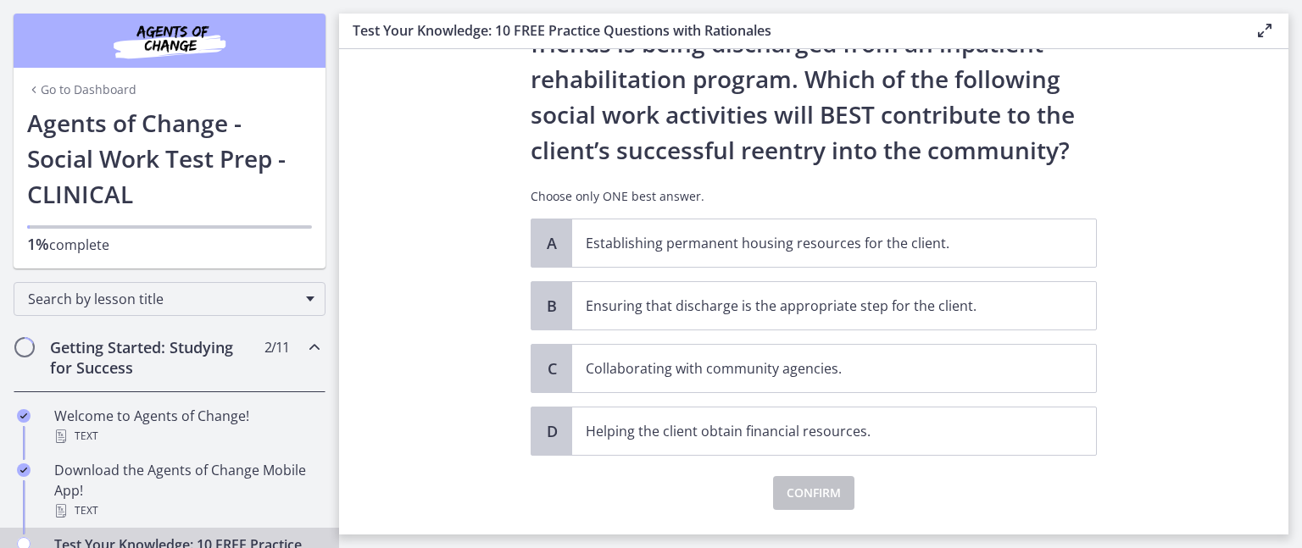
scroll to position [121, 0]
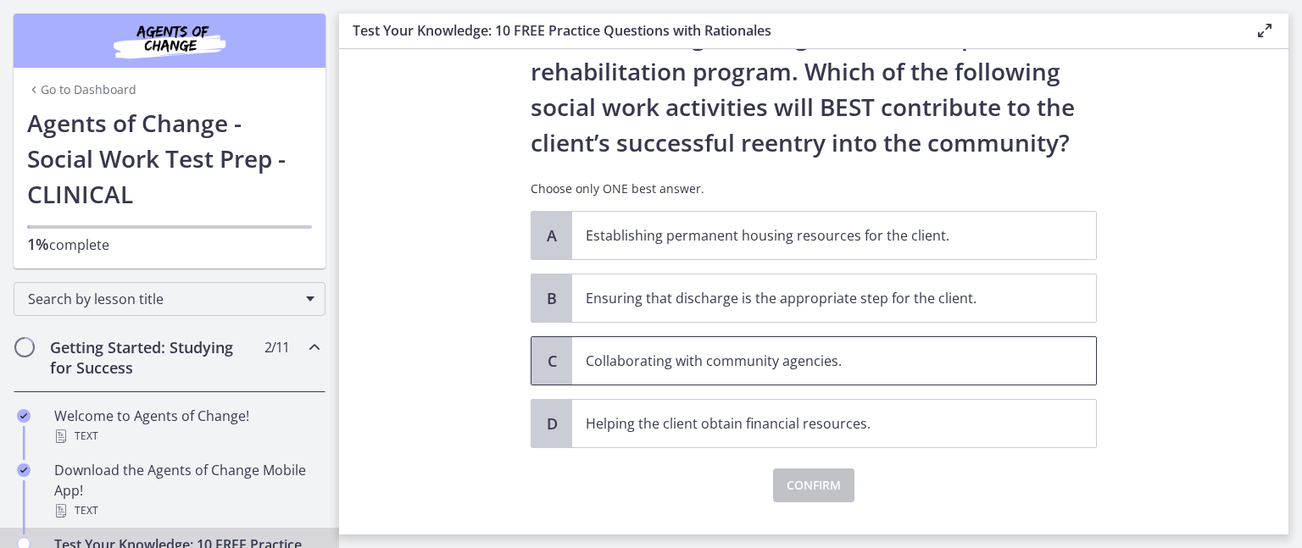
click at [858, 369] on p "Collaborating with community agencies." at bounding box center [817, 361] width 463 height 20
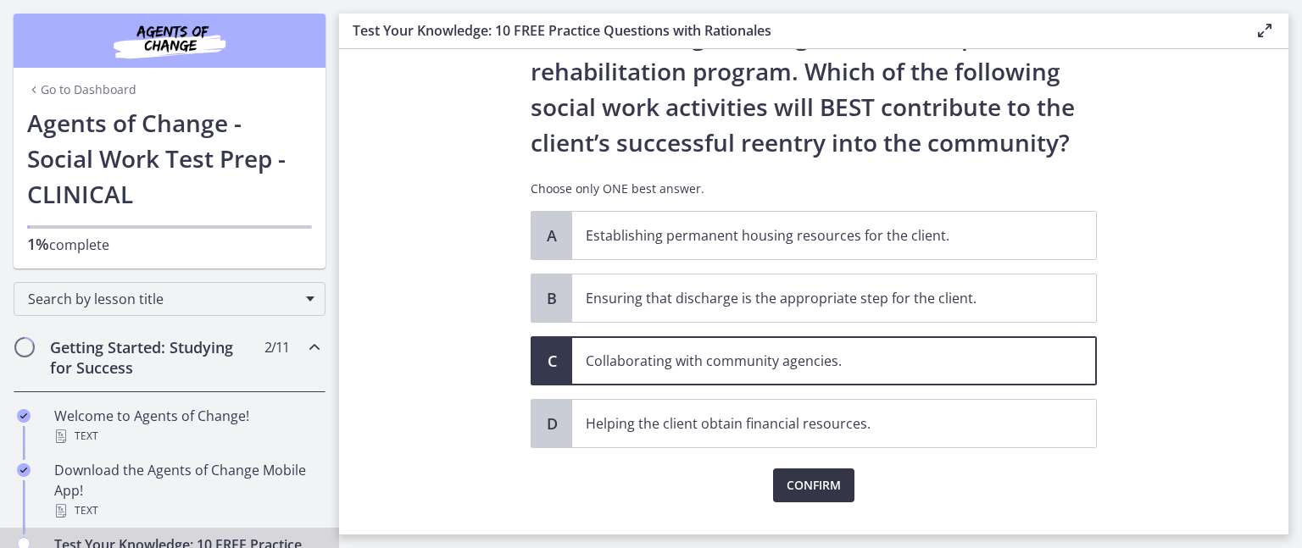
click at [809, 482] on span "Confirm" at bounding box center [813, 485] width 54 height 20
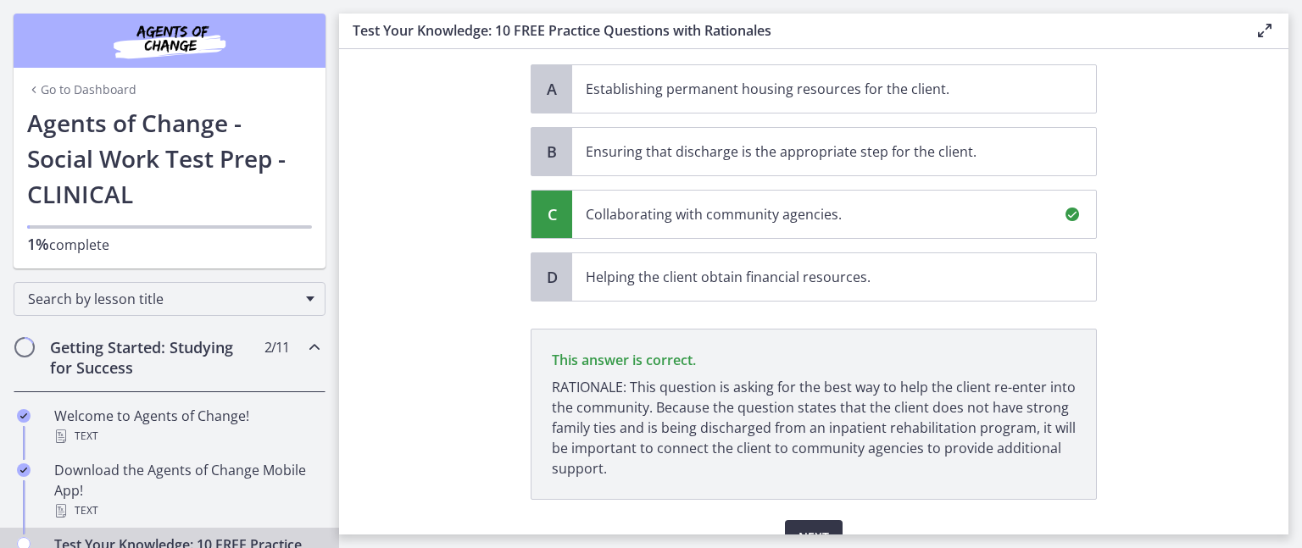
scroll to position [353, 0]
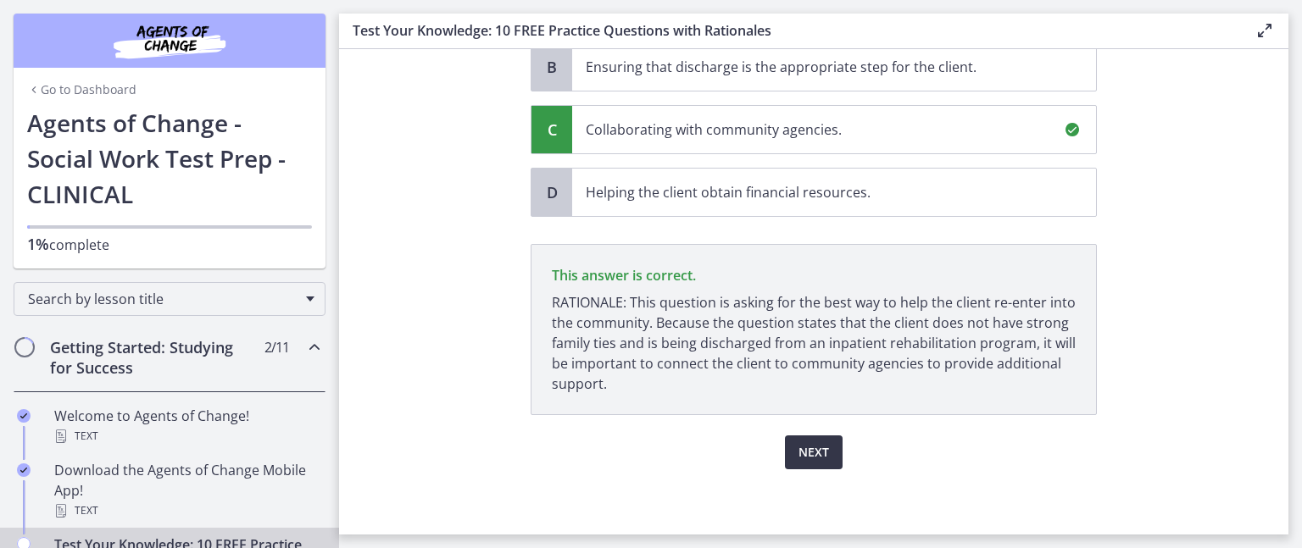
click at [803, 448] on span "Next" at bounding box center [813, 452] width 31 height 20
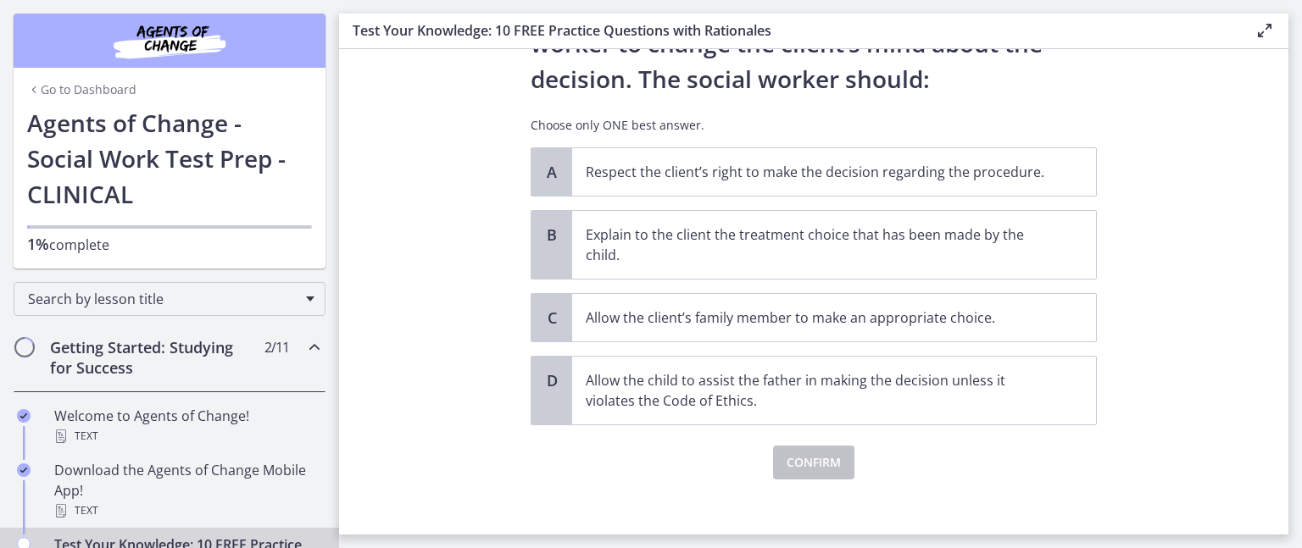
scroll to position [259, 0]
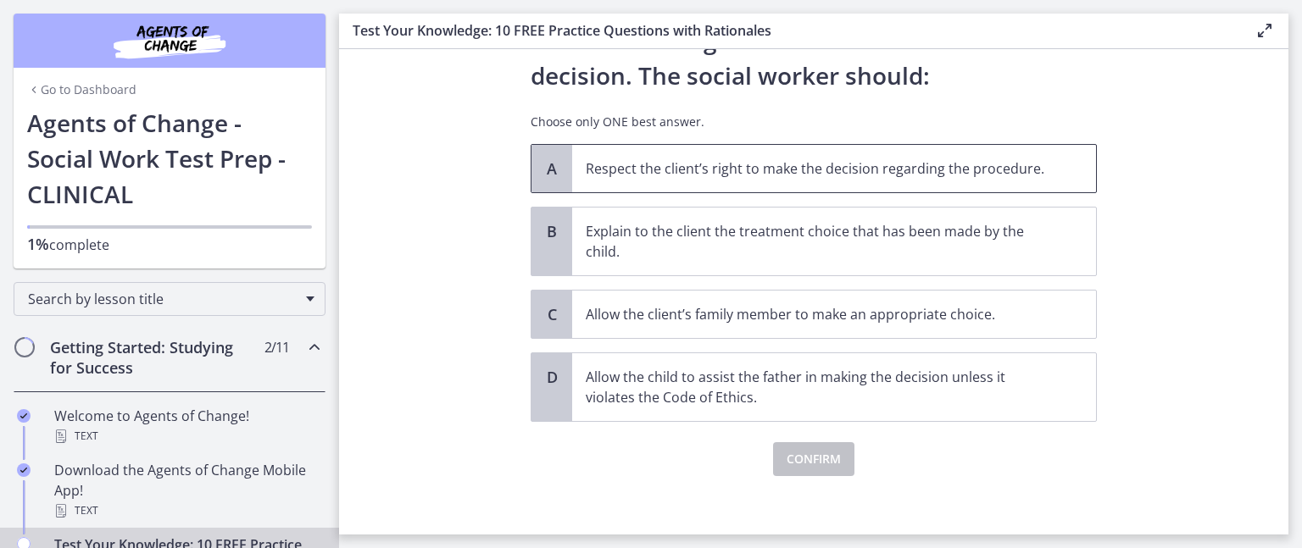
click at [982, 172] on p "Respect the client’s right to make the decision regarding the procedure." at bounding box center [817, 168] width 463 height 20
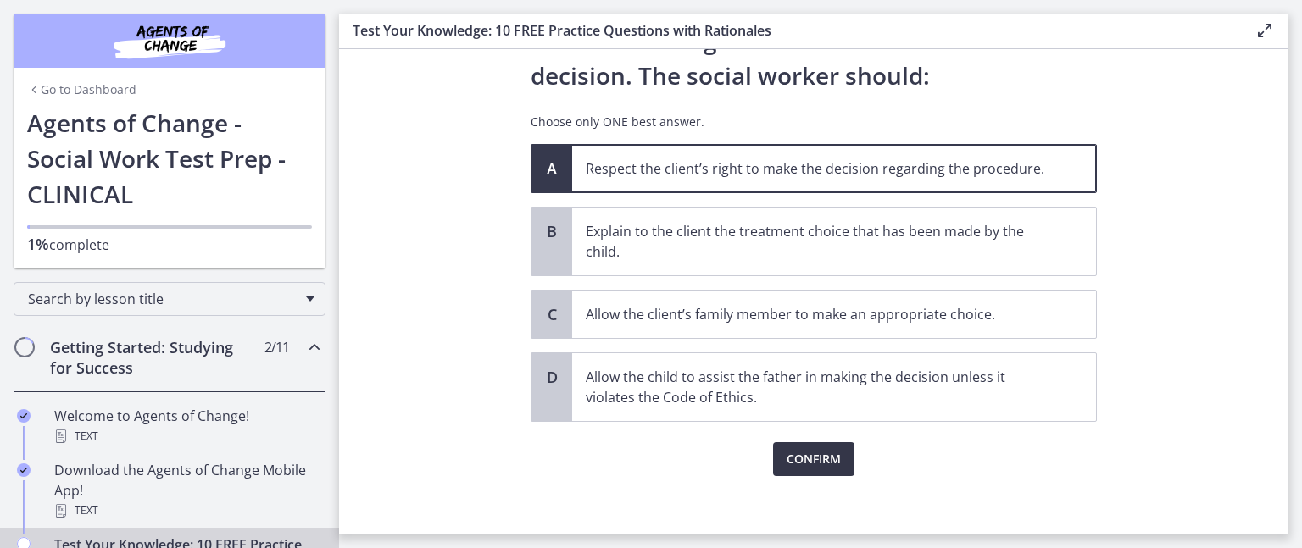
click at [803, 458] on span "Confirm" at bounding box center [813, 459] width 54 height 20
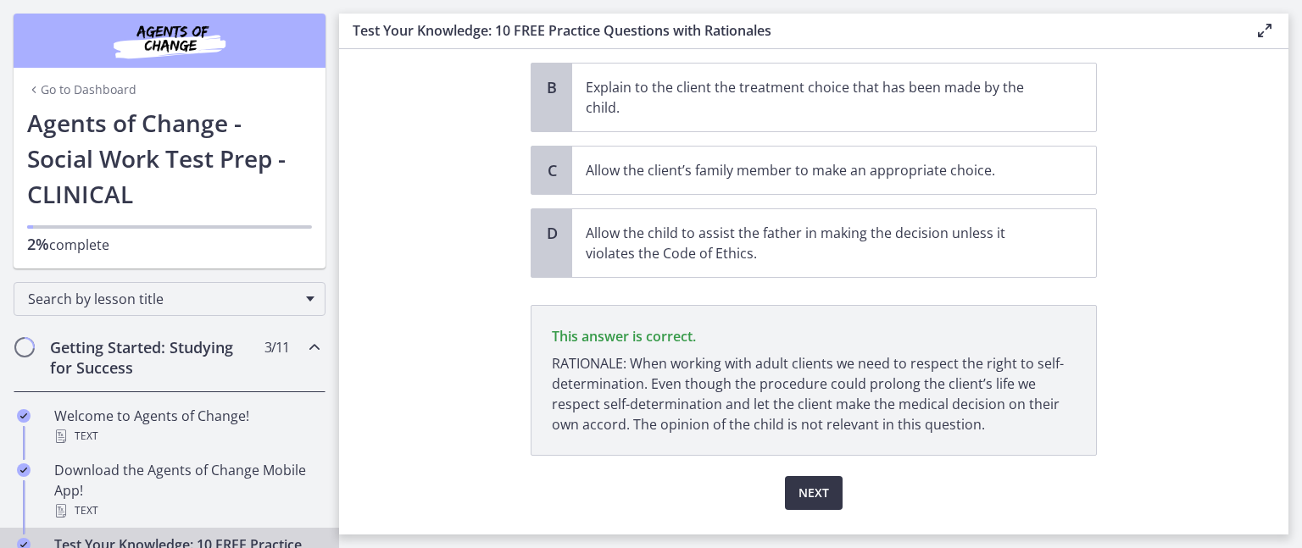
scroll to position [444, 0]
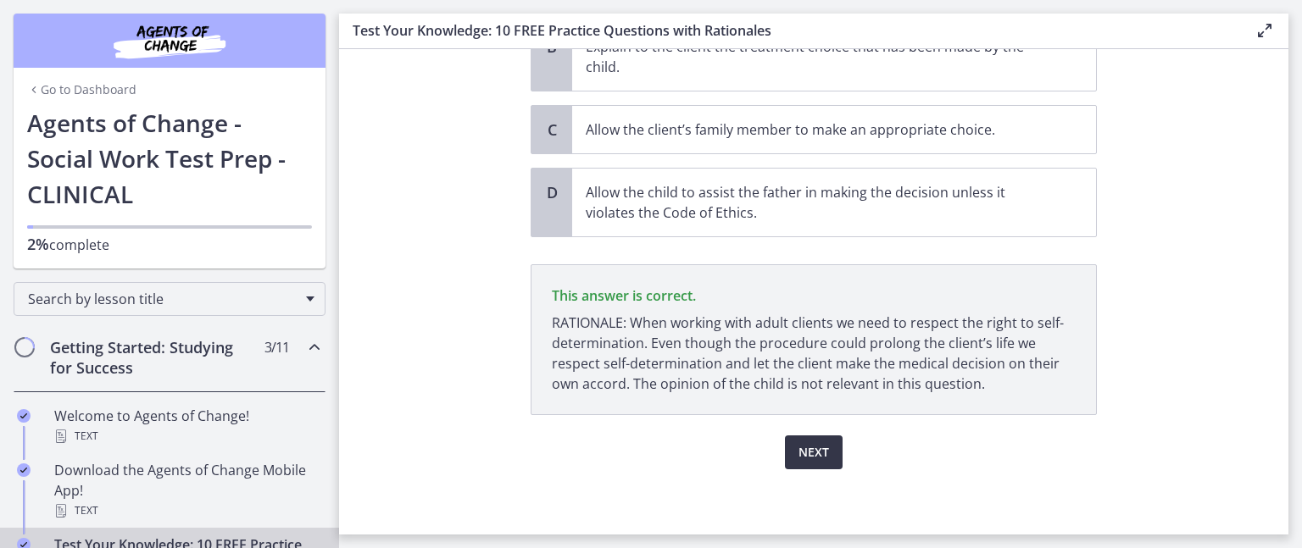
click at [803, 458] on span "Next" at bounding box center [813, 452] width 31 height 20
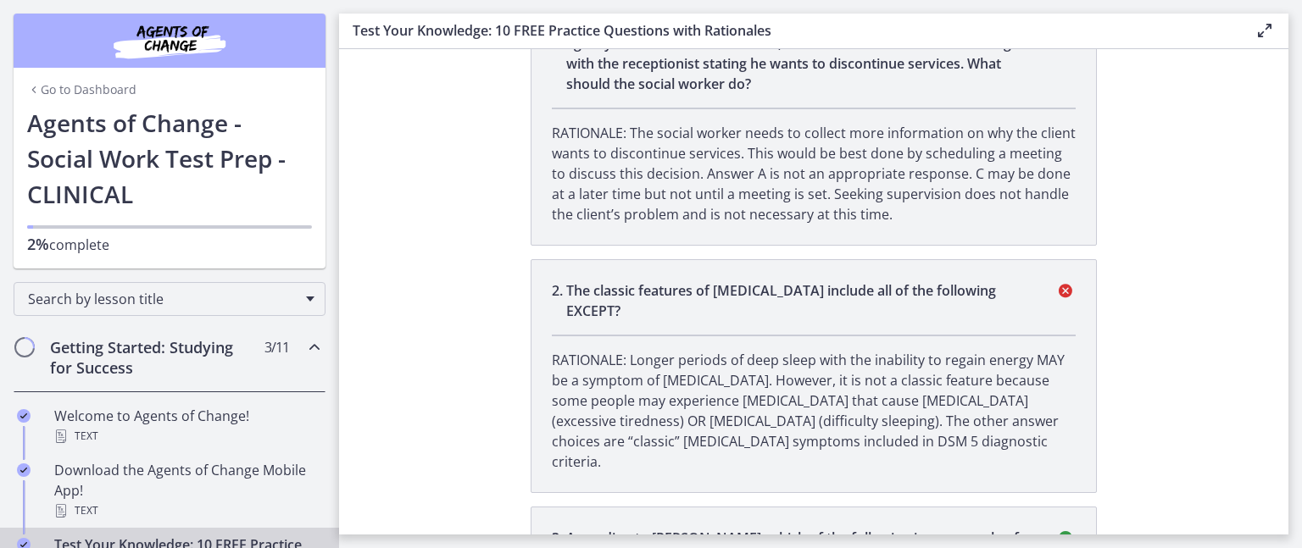
scroll to position [0, 0]
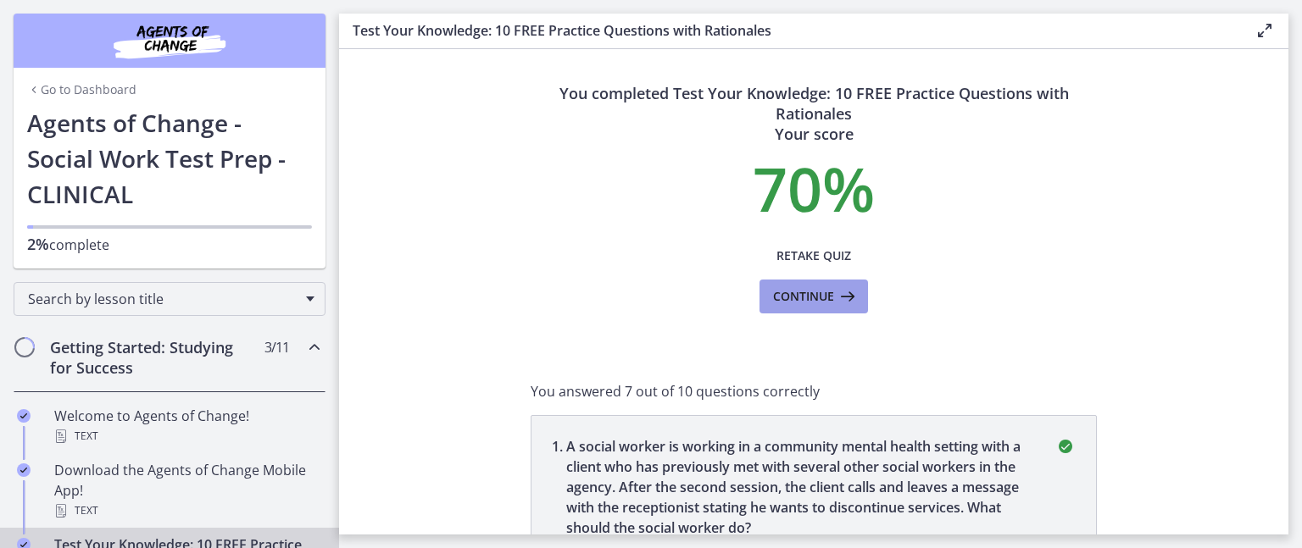
click at [834, 300] on icon at bounding box center [846, 296] width 24 height 20
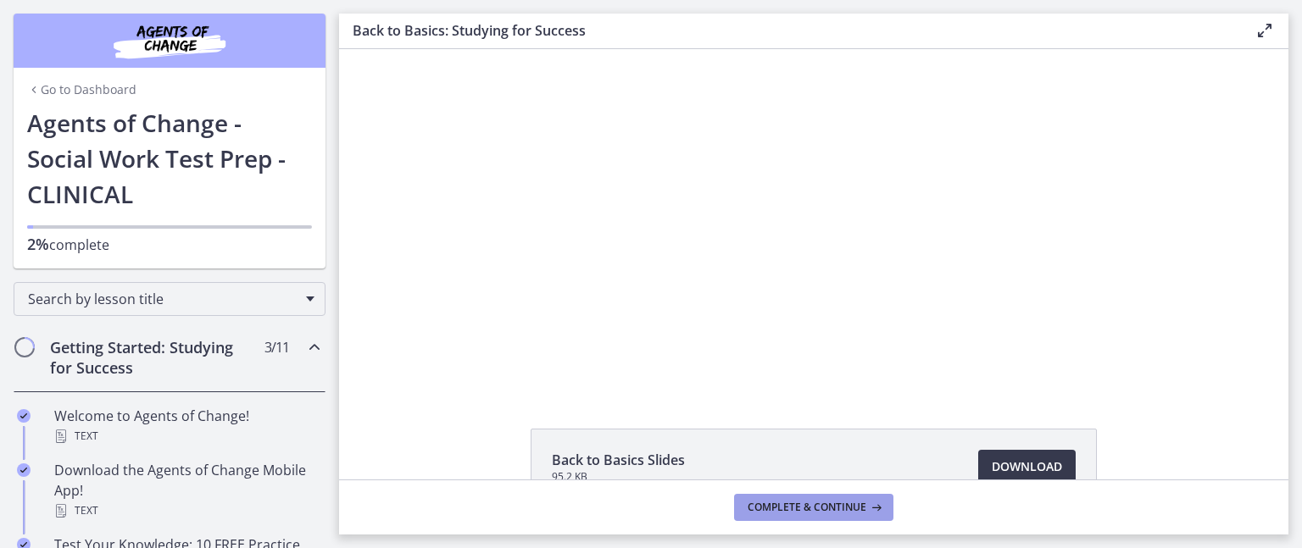
click at [802, 512] on span "Complete & continue" at bounding box center [806, 508] width 119 height 14
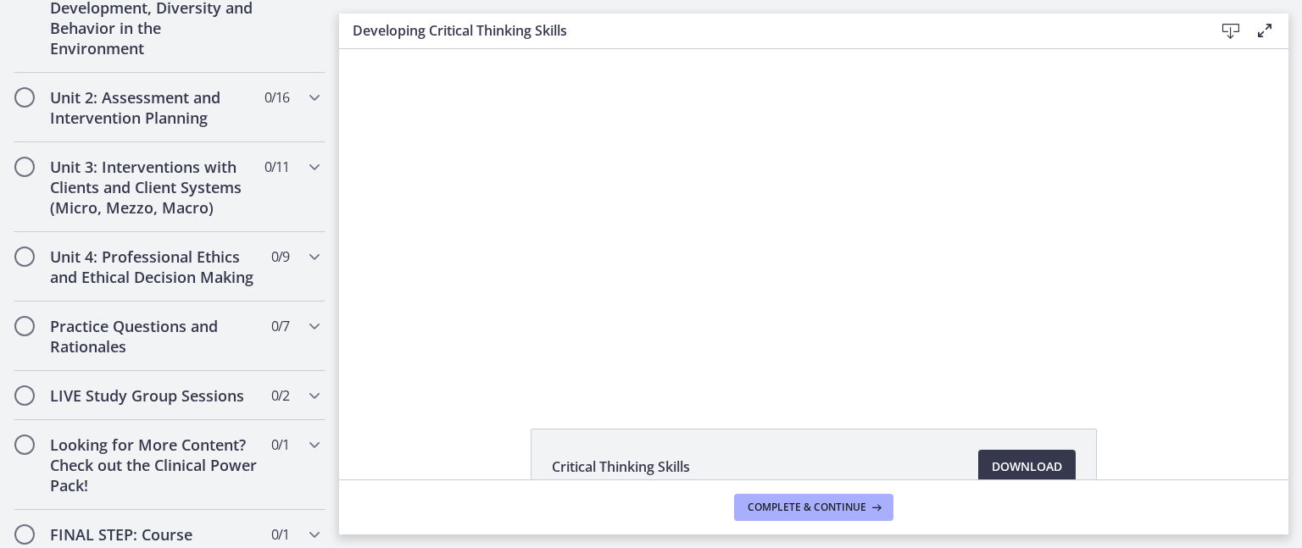
scroll to position [1142, 0]
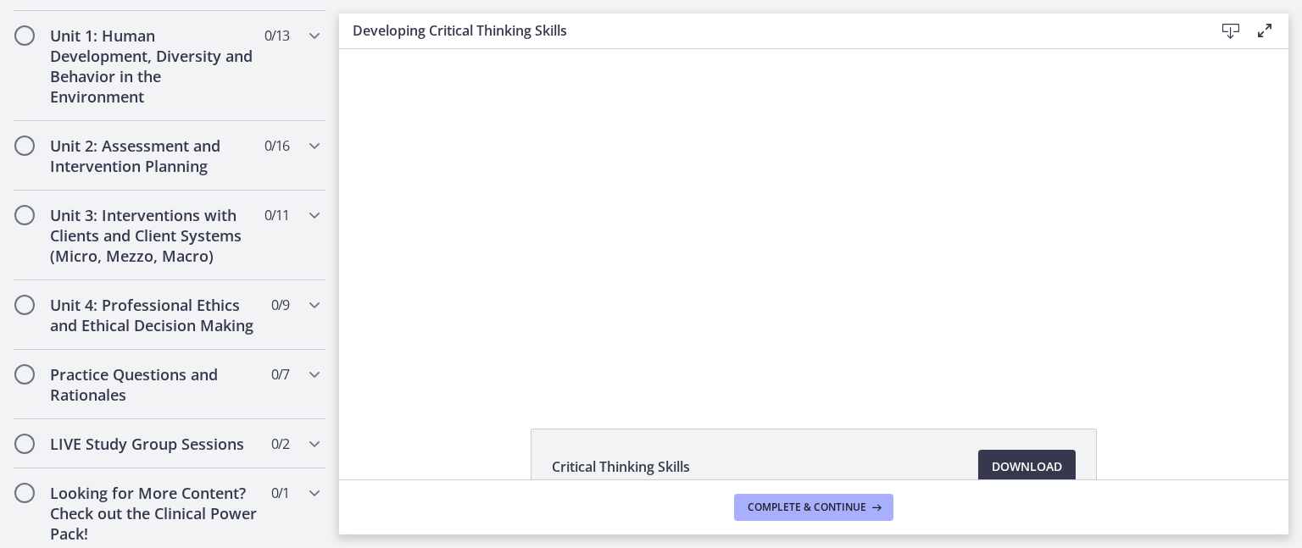
click at [1078, 26] on h3 "Developing Critical Thinking Skills" at bounding box center [770, 30] width 834 height 20
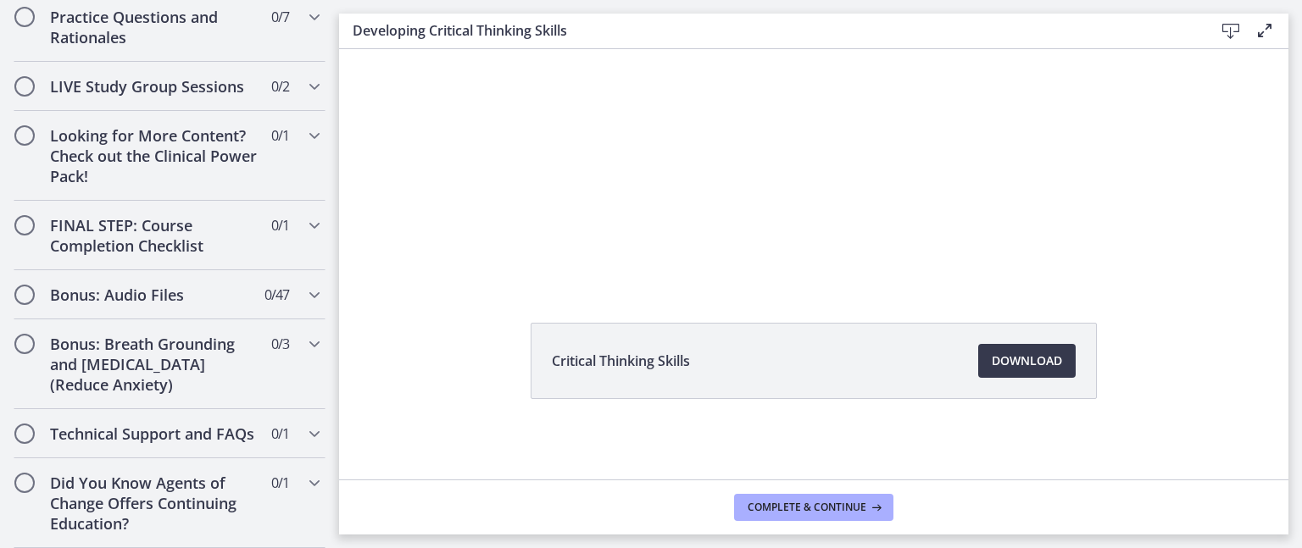
scroll to position [0, 0]
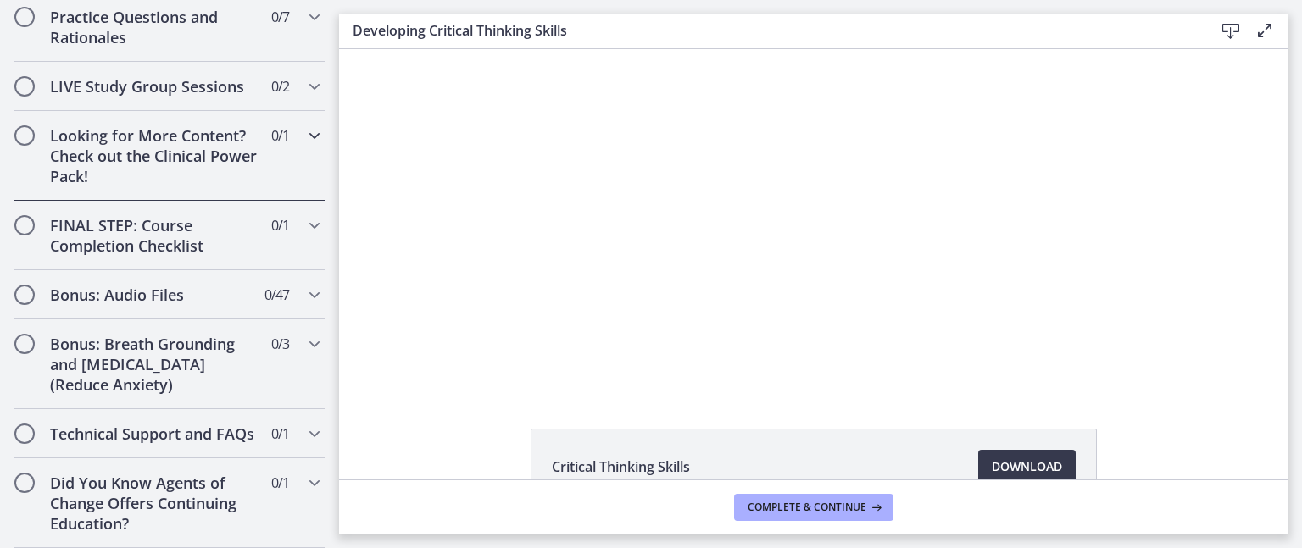
click at [304, 125] on icon "Chapters" at bounding box center [314, 135] width 20 height 20
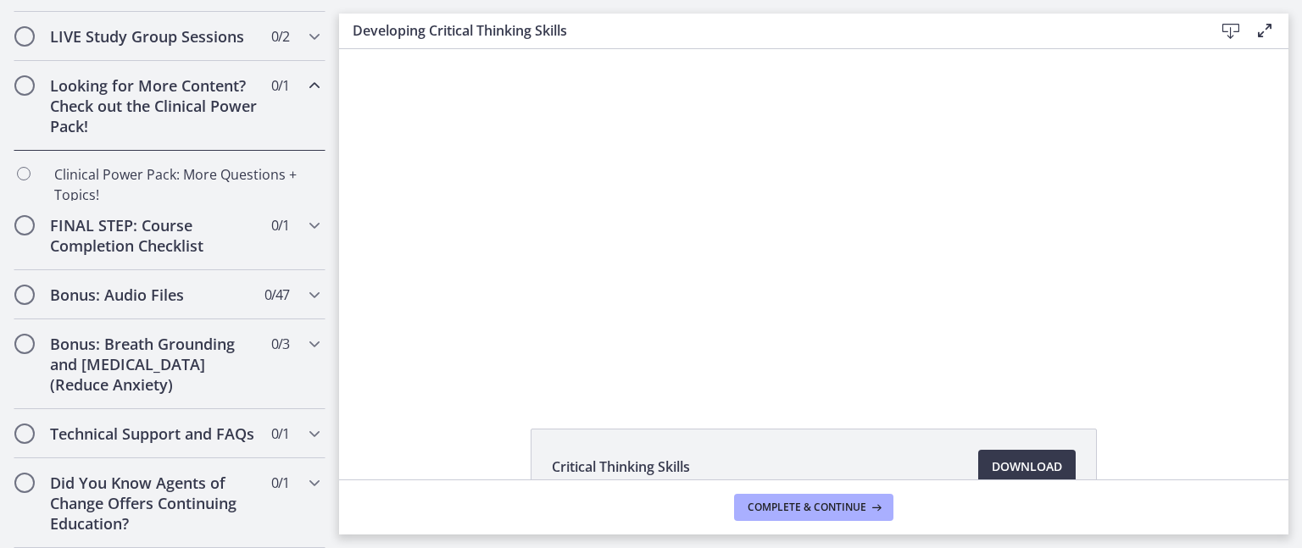
scroll to position [864, 0]
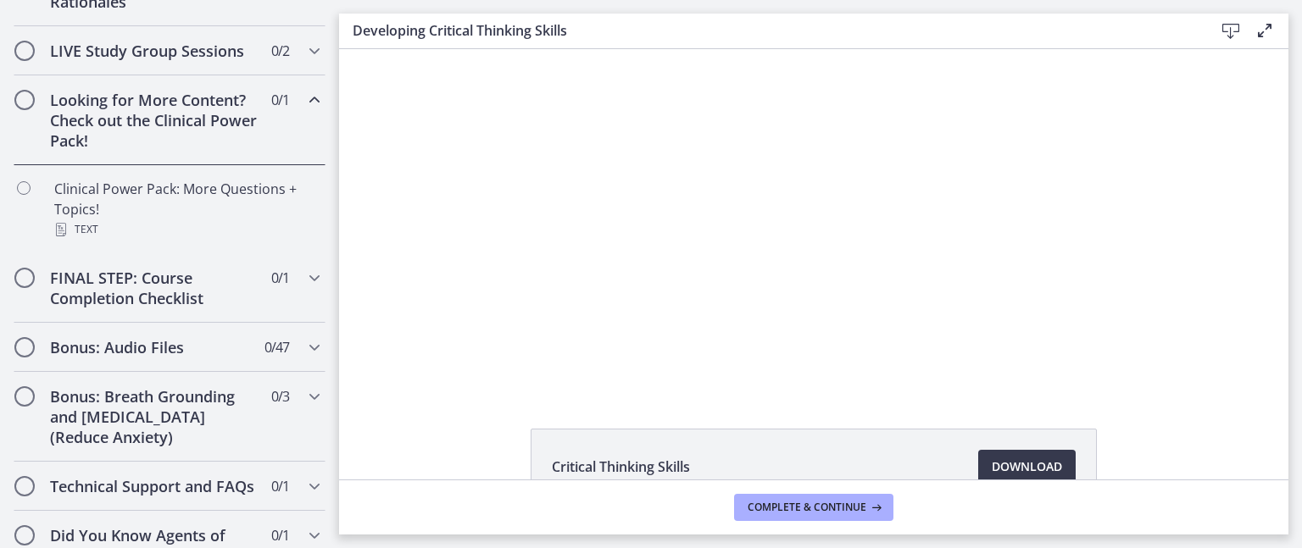
click at [304, 110] on icon "Chapters" at bounding box center [314, 100] width 20 height 20
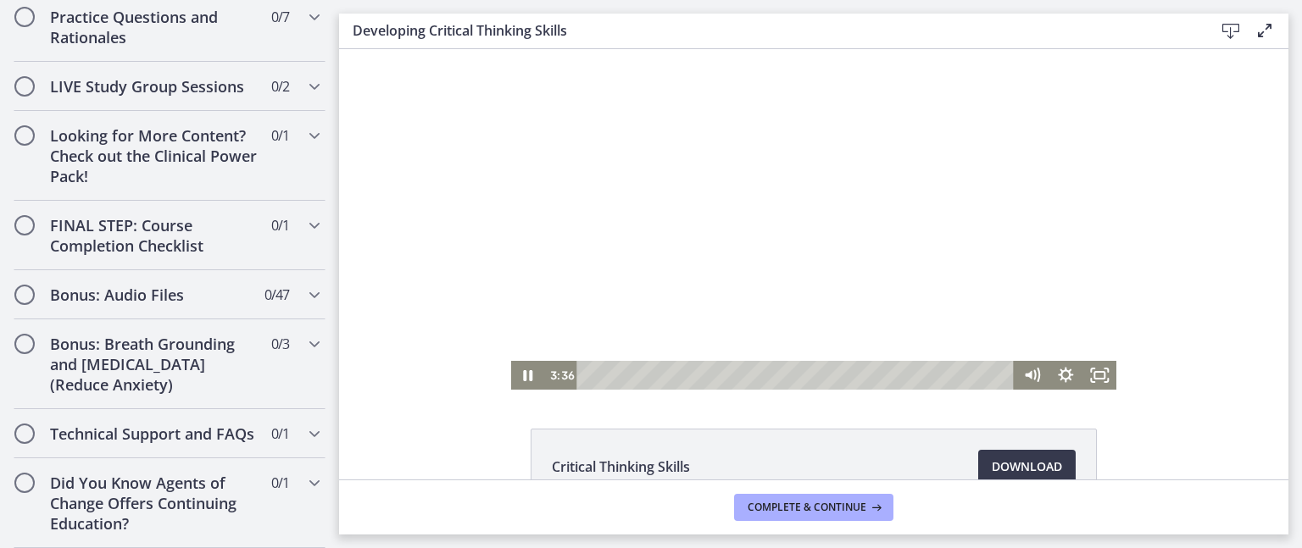
click at [708, 325] on div at bounding box center [814, 219] width 606 height 341
click at [525, 375] on icon "Play Video" at bounding box center [529, 375] width 8 height 12
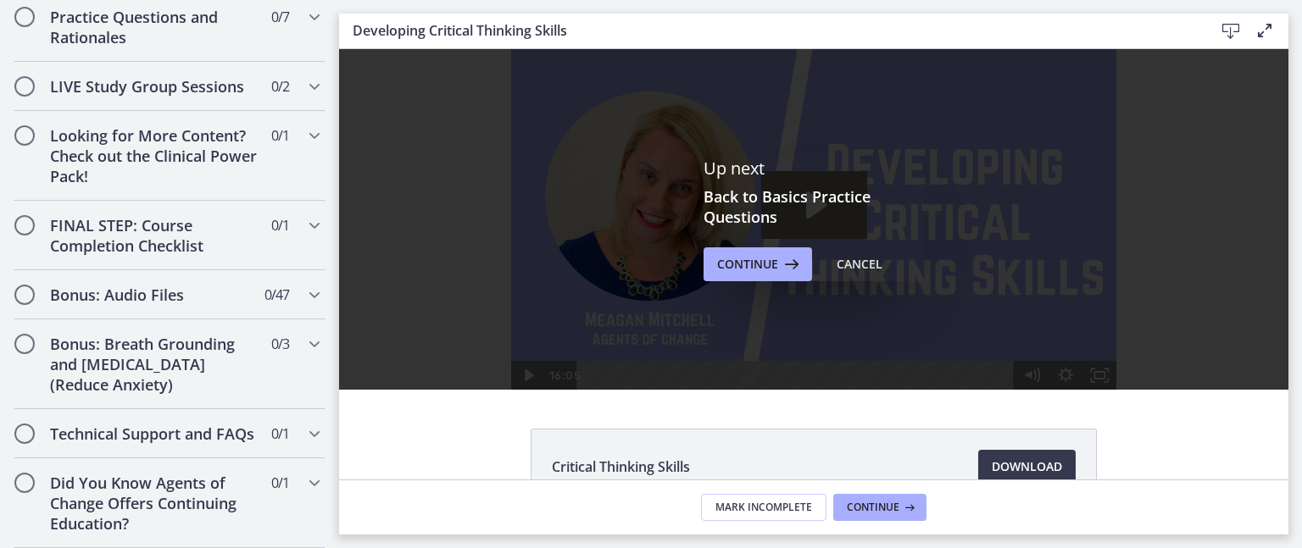
scroll to position [0, 0]
click at [747, 267] on span "Continue" at bounding box center [747, 264] width 61 height 20
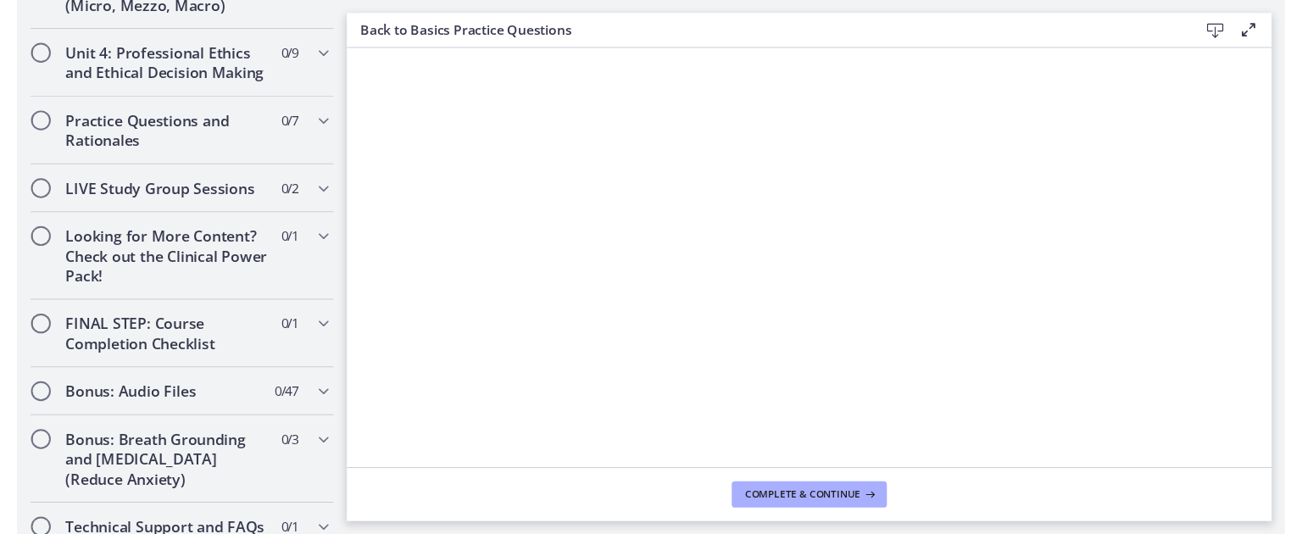
scroll to position [1535, 0]
